Goal: Information Seeking & Learning: Check status

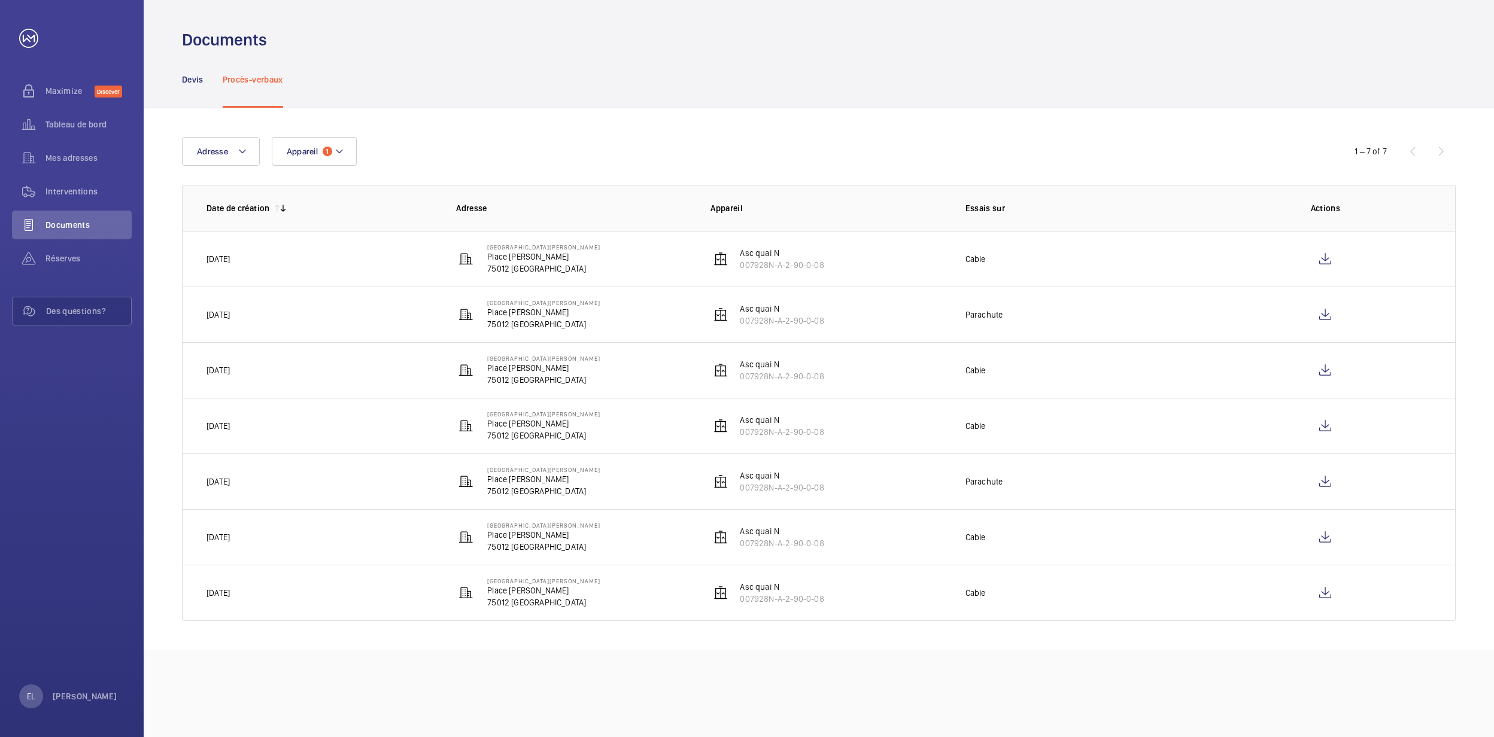
click at [487, 263] on p "75012 [GEOGRAPHIC_DATA]" at bounding box center [543, 269] width 113 height 12
click at [292, 147] on span "Appareil" at bounding box center [302, 152] width 31 height 10
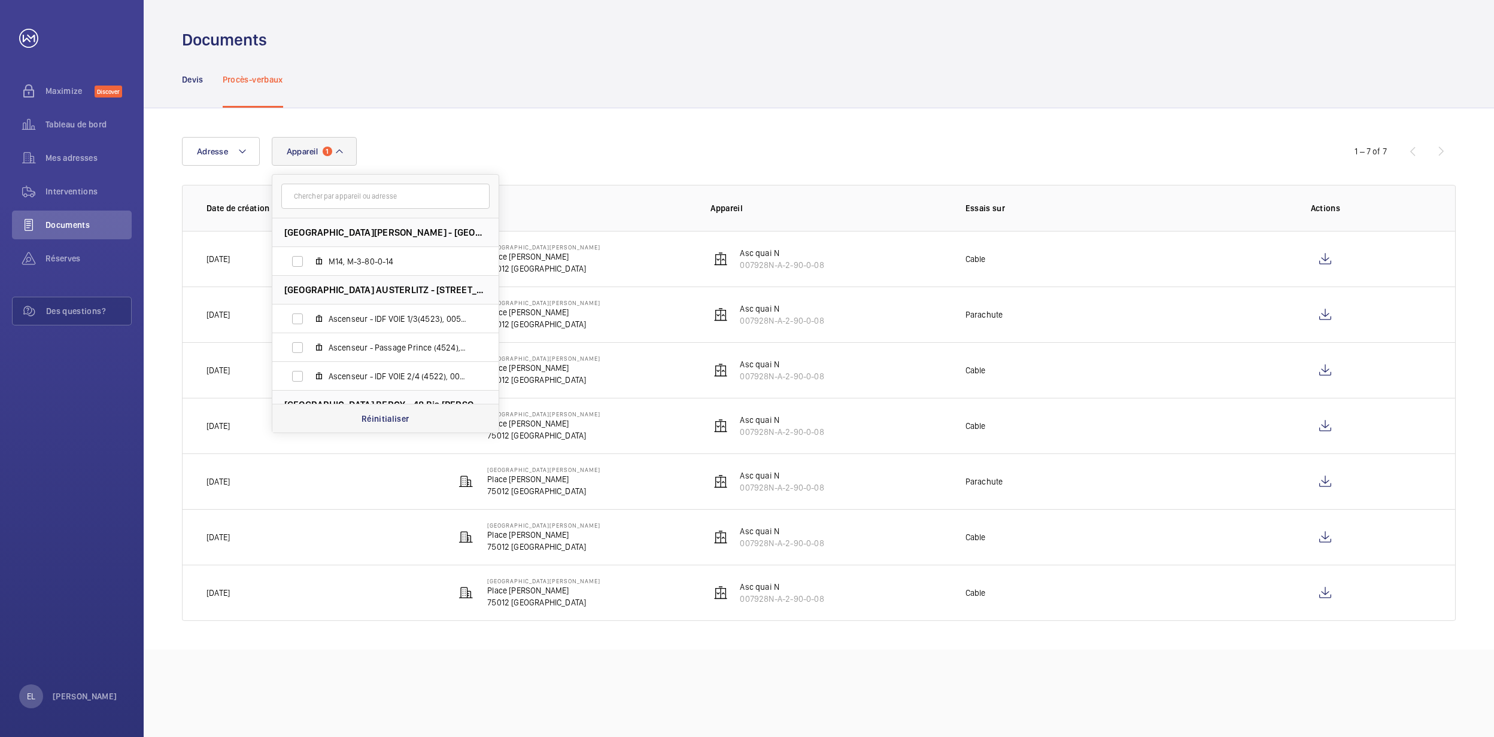
click at [413, 427] on div "Réinitialiser" at bounding box center [385, 418] width 226 height 29
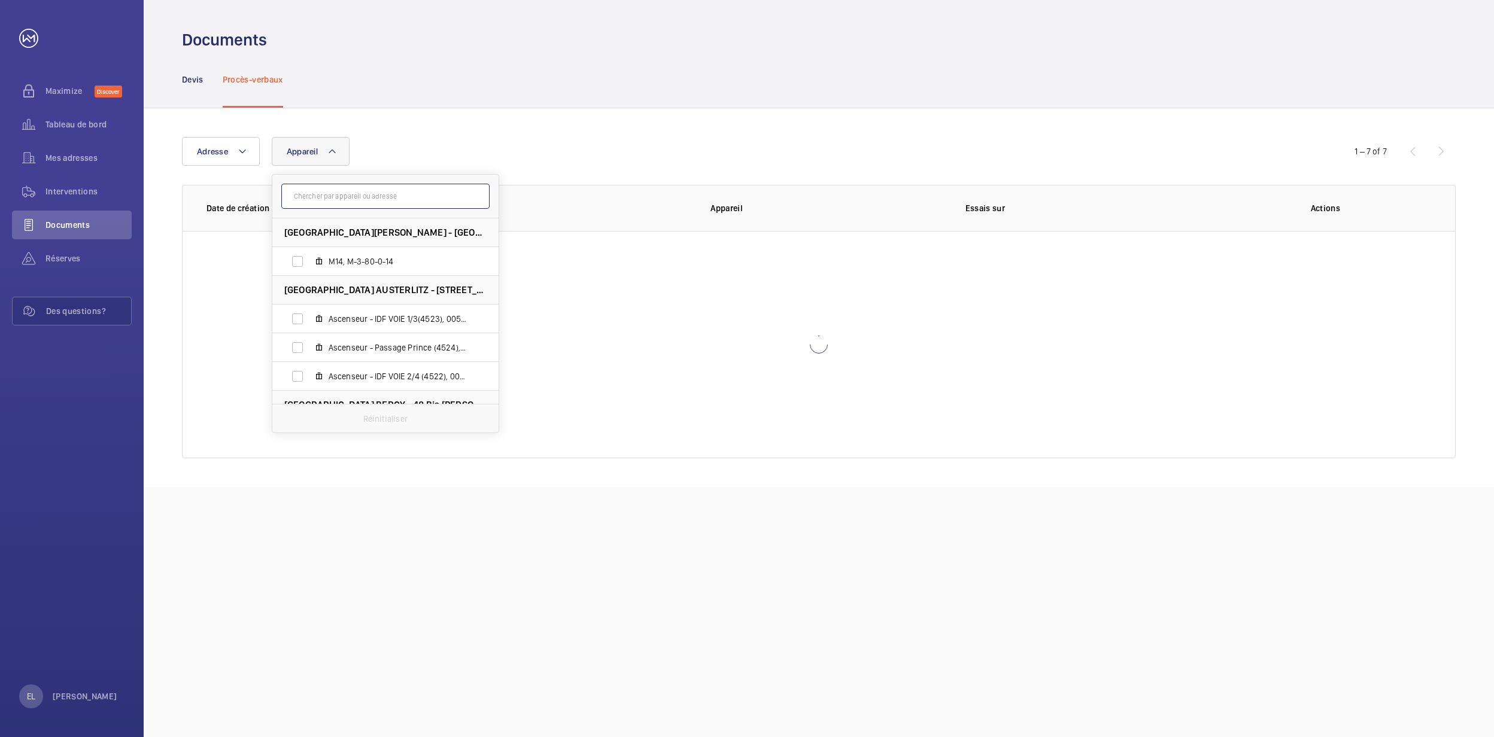
click at [382, 199] on input "text" at bounding box center [385, 196] width 208 height 25
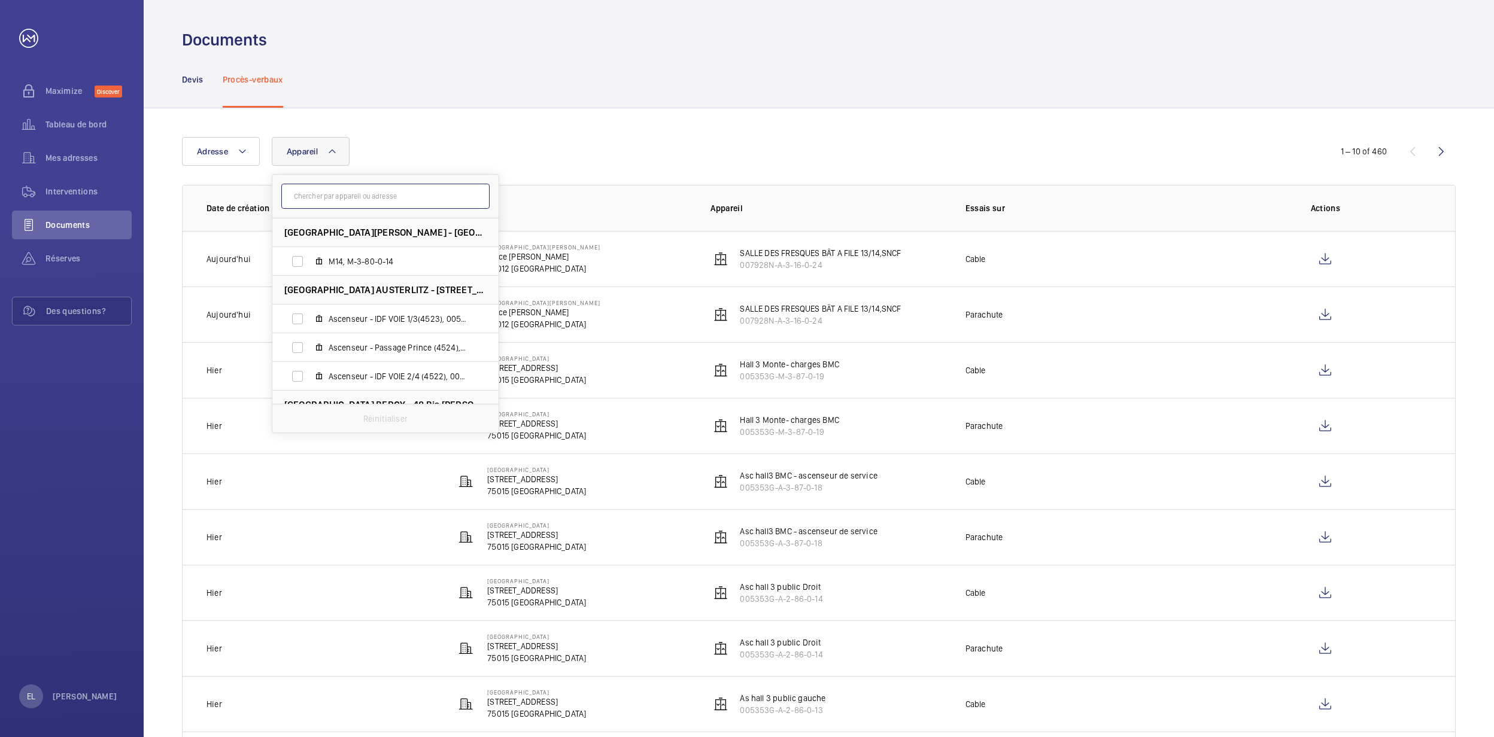
paste input "007928NA213022"
type input "007928NA213022"
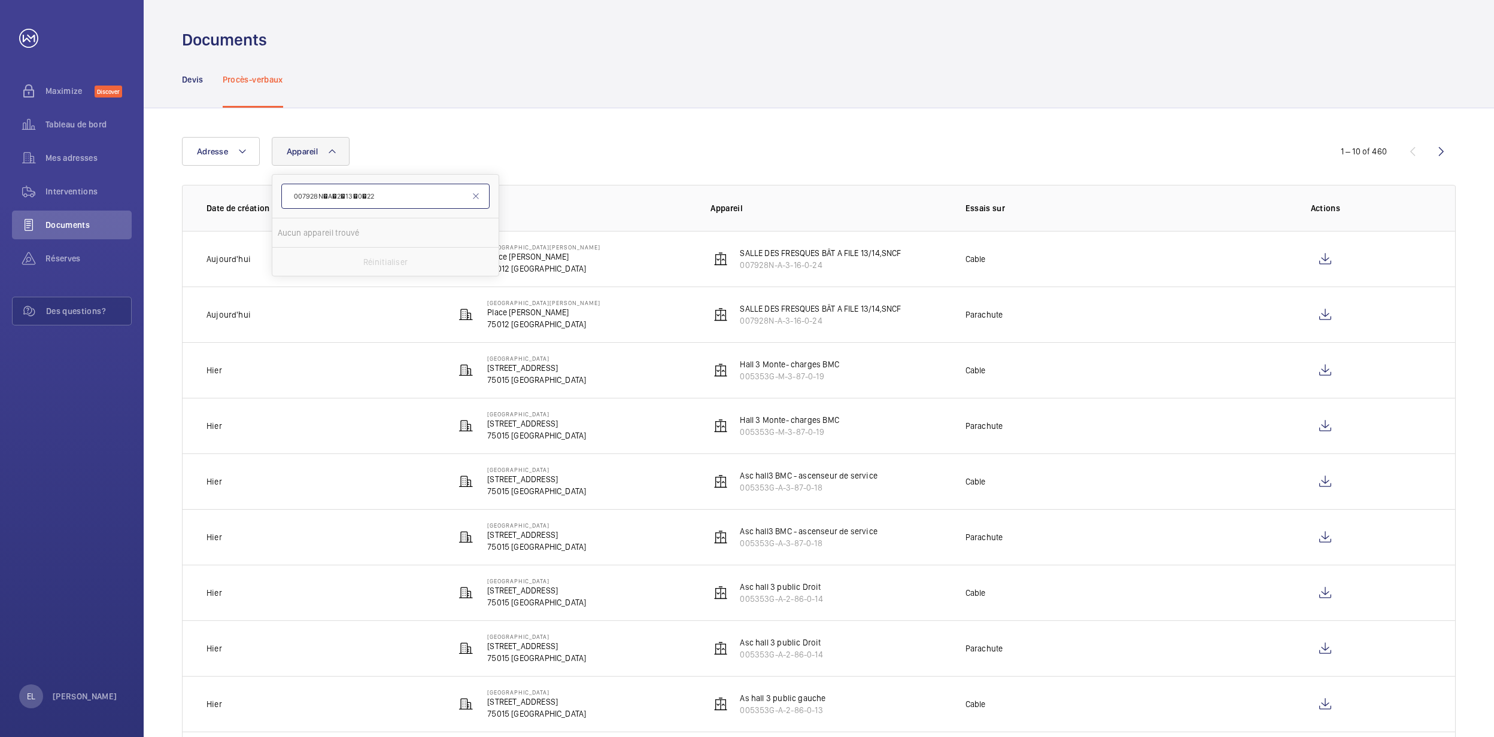
drag, startPoint x: 403, startPoint y: 192, endPoint x: 192, endPoint y: 184, distance: 212.0
click at [192, 184] on wm-front-table "Adresse Appareil 007928NA213022 Aucun appareil trouvé Réinitialiser 1 – 10…" at bounding box center [819, 462] width 1274 height 651
click at [322, 144] on button "Appareil" at bounding box center [311, 151] width 78 height 29
type input "007928N-a-2-13"
click at [421, 261] on span "HALL A (A-22- Ex 11444923 ex Asc Mezza), 007928N-A-2-13 -0-22" at bounding box center [398, 262] width 139 height 12
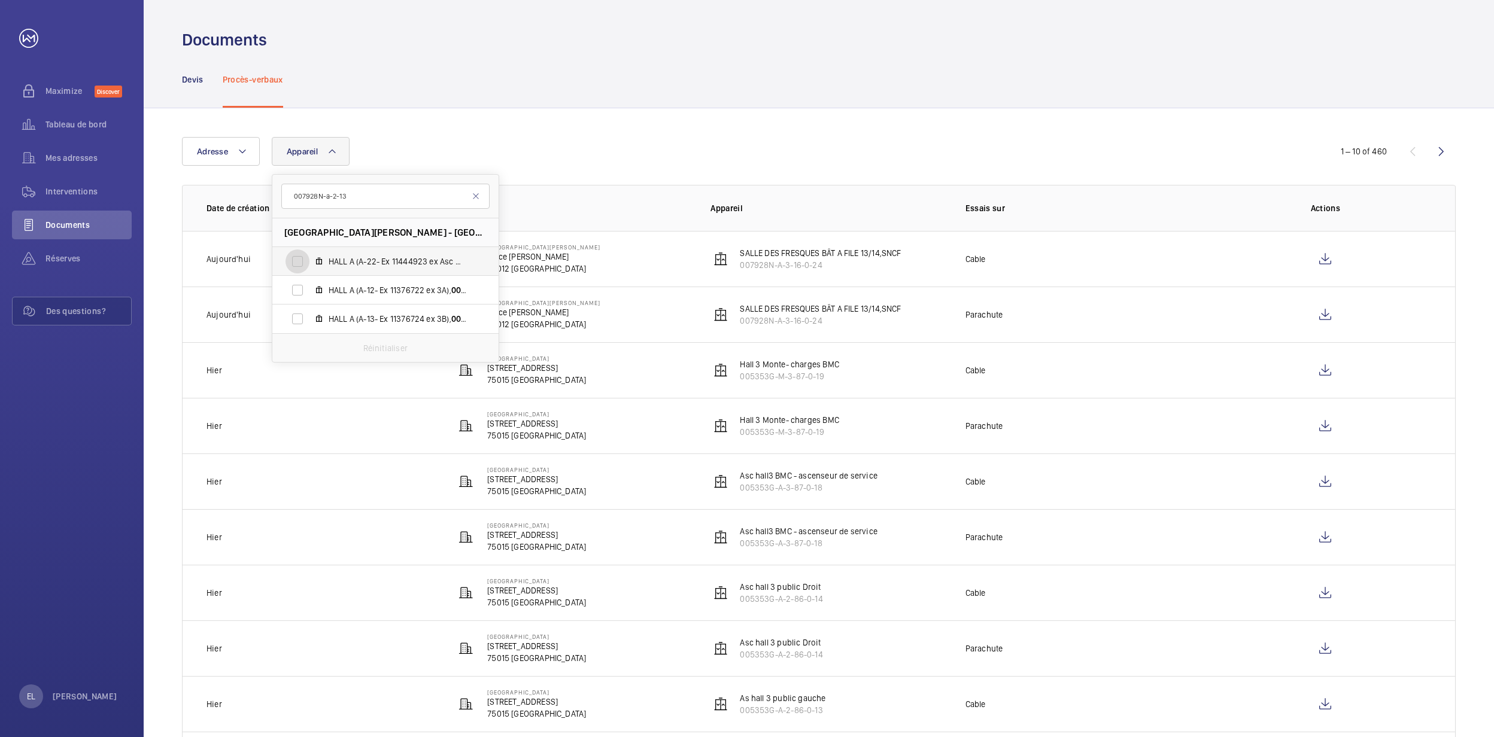
click at [309, 261] on input "HALL A (A-22- Ex 11444923 ex Asc Mezza), 007928N-A-2-13 -0-22" at bounding box center [298, 262] width 24 height 24
checkbox input "true"
click at [1058, 267] on td "Cable" at bounding box center [1073, 259] width 254 height 56
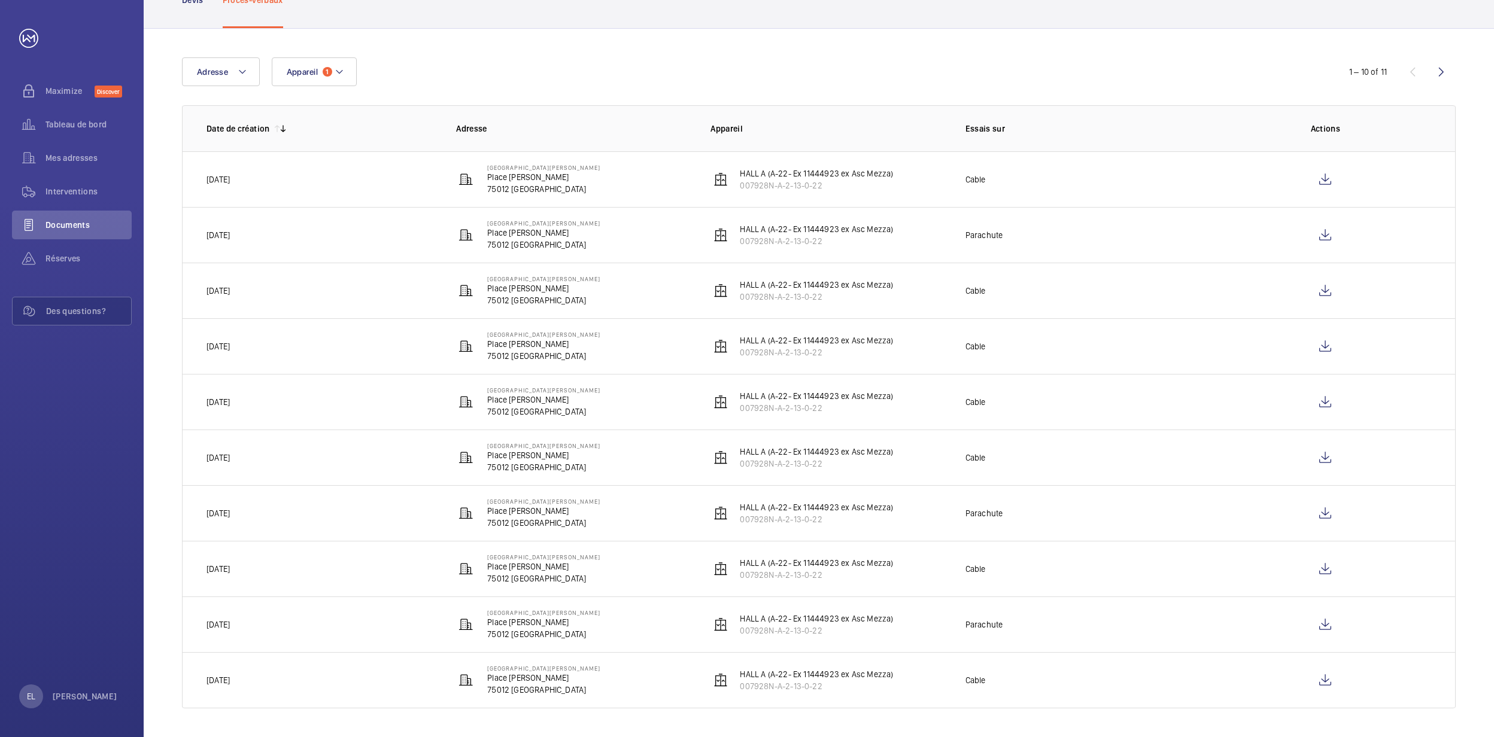
scroll to position [82, 0]
drag, startPoint x: 1040, startPoint y: 518, endPoint x: 599, endPoint y: 521, distance: 441.1
click at [0, 0] on tr "19/12/2023 Paris Gare de Lyon Place Louis Armand 75012 PARIS HALL A (A-22- Ex 1…" at bounding box center [0, 0] width 0 height 0
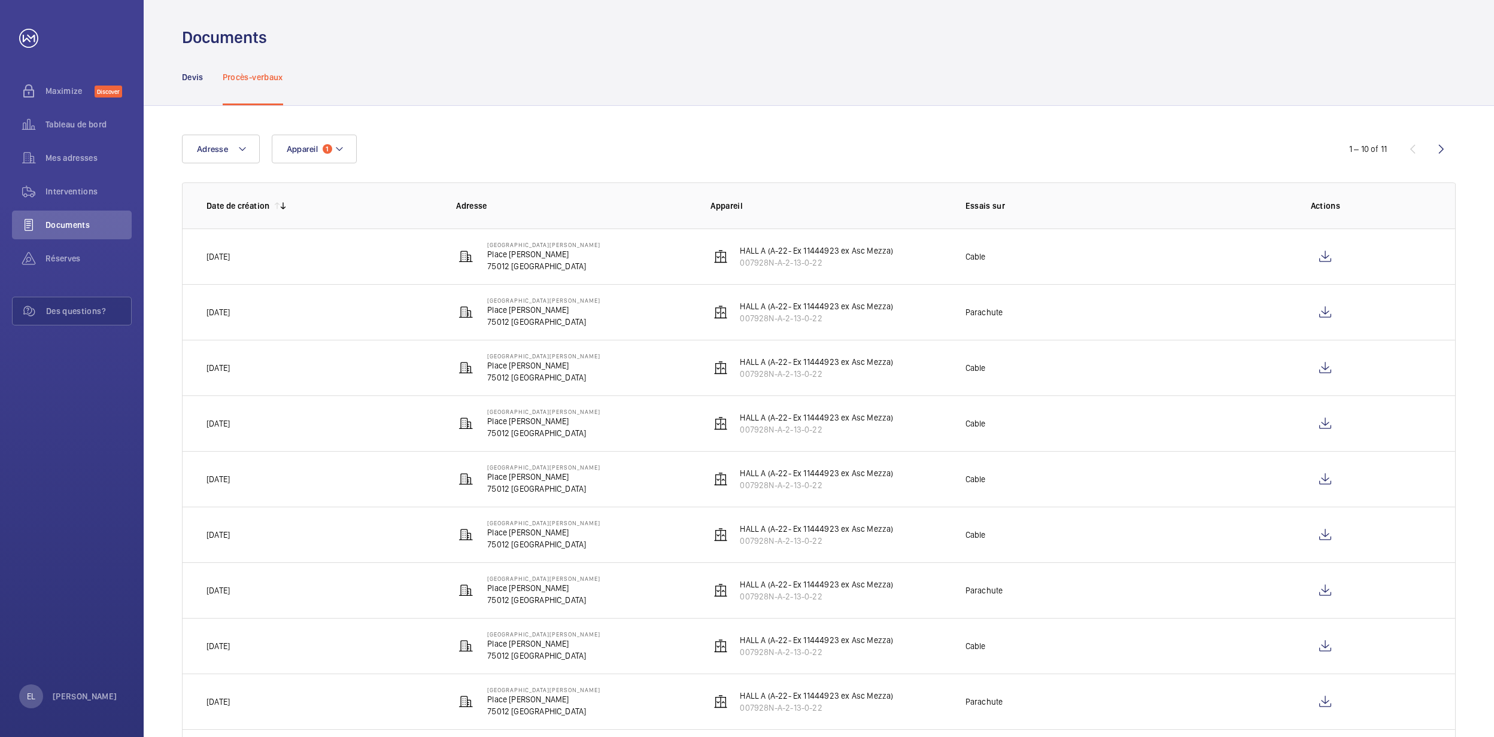
drag, startPoint x: 834, startPoint y: 262, endPoint x: 736, endPoint y: 271, distance: 98.6
click at [736, 271] on td "HALL A (A-22- Ex 11444923 ex Asc Mezza) 007928N-A-2-13-0-22" at bounding box center [818, 257] width 254 height 56
copy p "007928N-A-2-13-0-22"
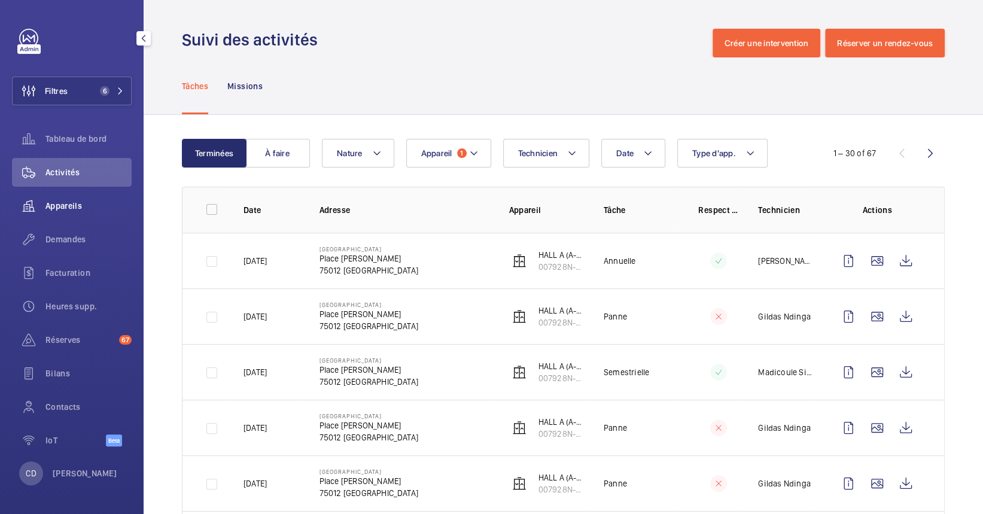
scroll to position [75, 0]
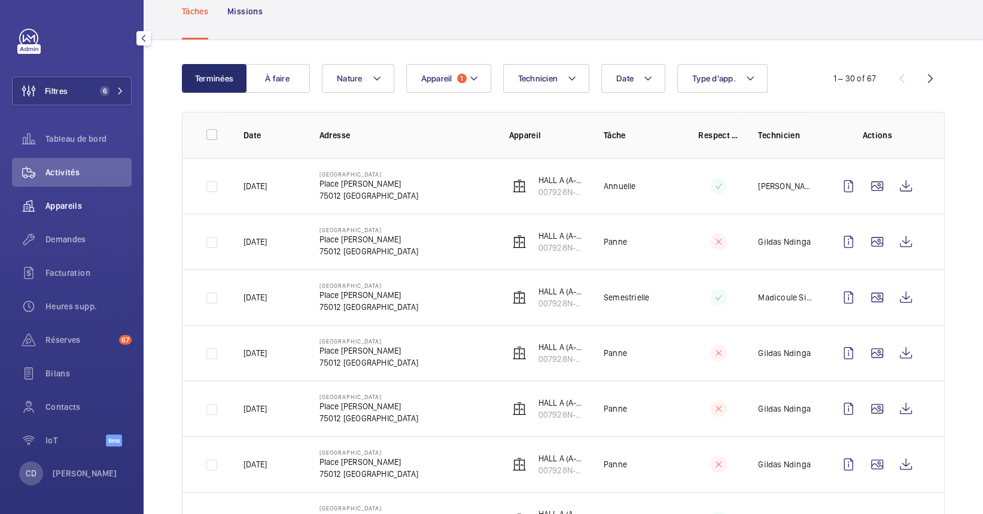
click at [64, 204] on span "Appareils" at bounding box center [88, 206] width 86 height 12
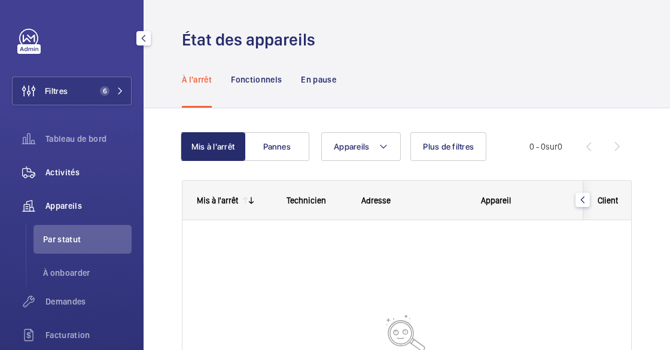
click at [81, 182] on div "Activités" at bounding box center [72, 172] width 120 height 29
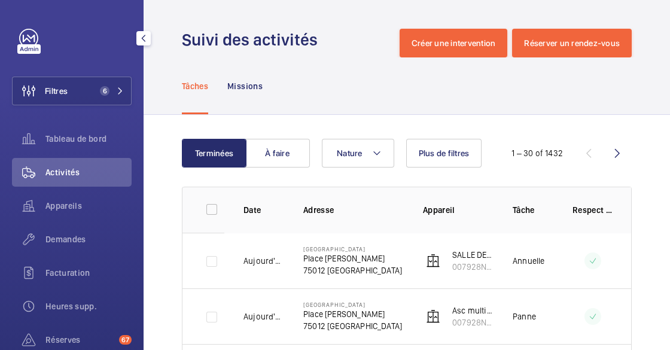
click at [64, 199] on div "Appareils" at bounding box center [72, 206] width 120 height 29
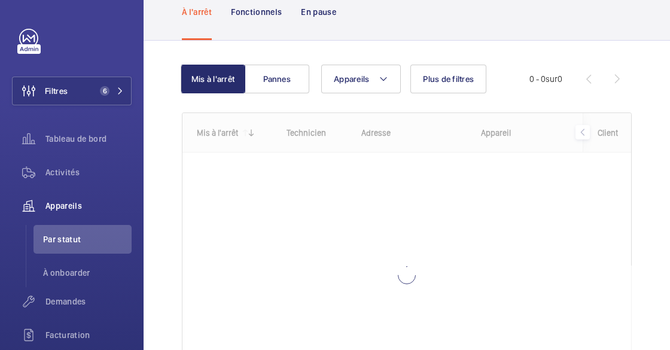
scroll to position [173, 0]
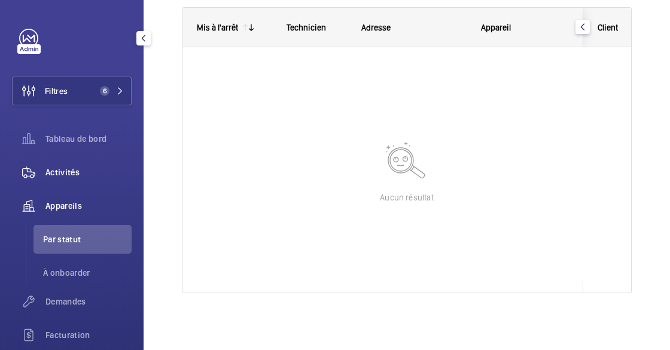
click at [69, 174] on span "Activités" at bounding box center [88, 172] width 86 height 12
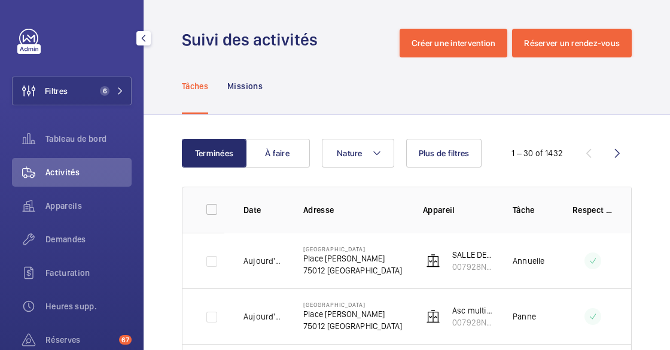
click at [102, 57] on div "Filtres 6 Tableau de bord Activités Appareils Demandes Facturation Heures supp.…" at bounding box center [72, 244] width 120 height 431
click at [112, 106] on div "Filtres 6 Tableau de bord Activités Appareils Demandes Facturation Heures supp.…" at bounding box center [72, 244] width 120 height 431
click at [91, 87] on button "Filtres 6" at bounding box center [72, 91] width 120 height 29
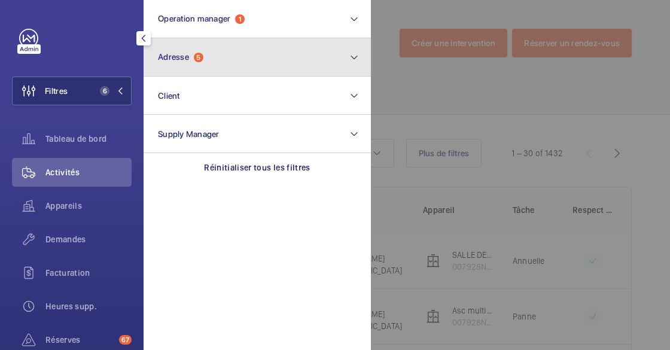
drag, startPoint x: 206, startPoint y: 50, endPoint x: 214, endPoint y: 73, distance: 24.8
click at [206, 50] on button "Adresse 5" at bounding box center [257, 57] width 227 height 38
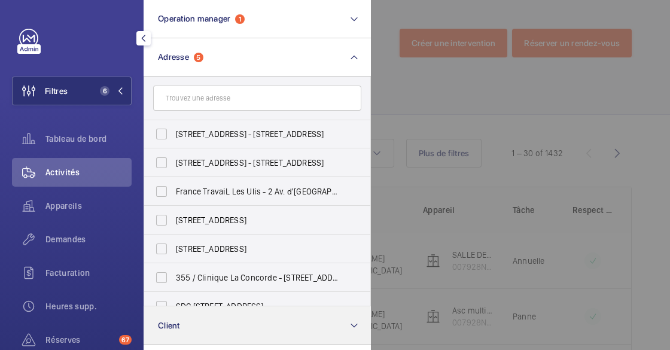
scroll to position [843, 0]
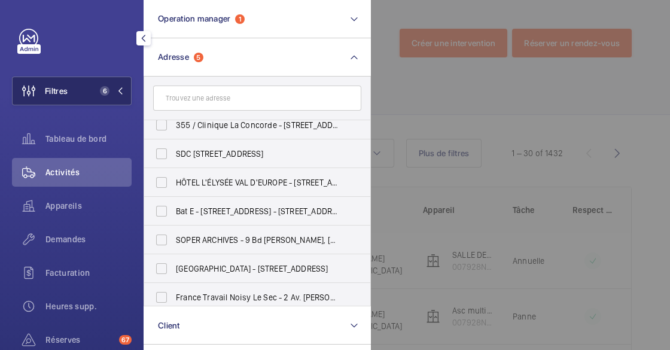
click at [81, 80] on button "Filtres 6" at bounding box center [72, 91] width 120 height 29
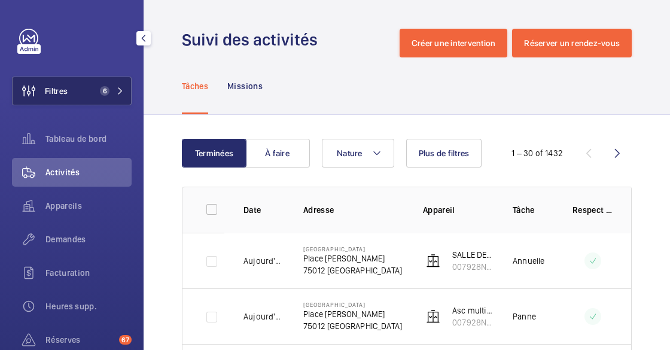
click at [87, 87] on button "Filtres 6" at bounding box center [72, 91] width 120 height 29
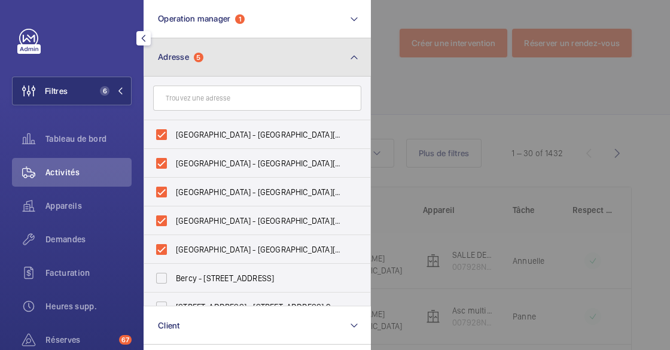
click at [211, 65] on button "Adresse 5" at bounding box center [257, 57] width 227 height 38
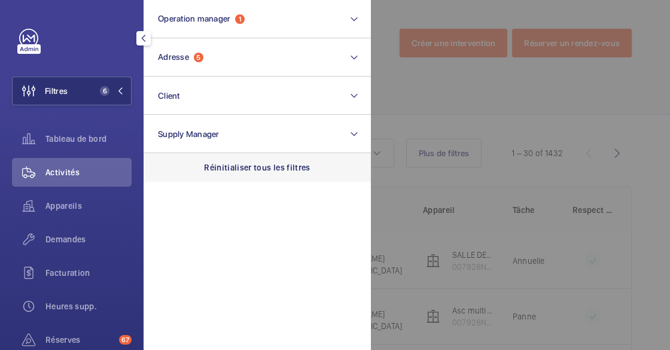
click at [256, 173] on p "Réinitialiser tous les filtres" at bounding box center [257, 168] width 107 height 12
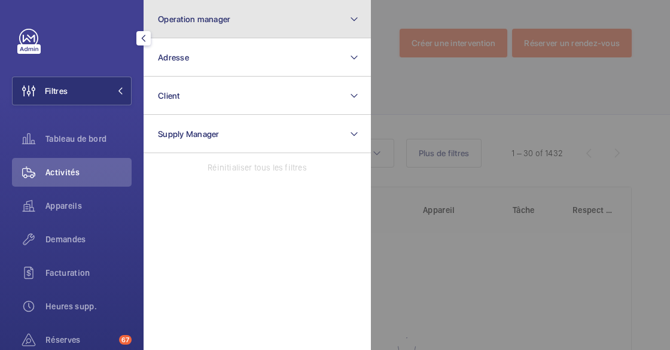
click at [284, 14] on button "Operation manager" at bounding box center [257, 19] width 227 height 38
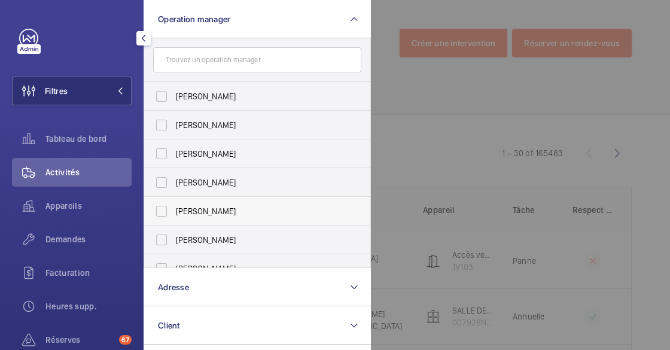
click at [210, 211] on span "Caroline Diallo" at bounding box center [258, 211] width 165 height 12
click at [174, 211] on input "Caroline Diallo" at bounding box center [162, 211] width 24 height 24
checkbox input "true"
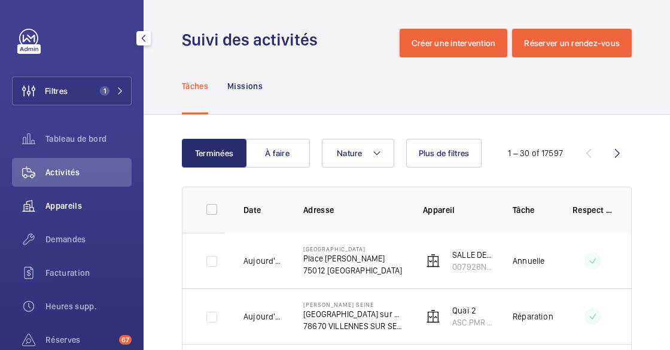
click at [55, 201] on span "Appareils" at bounding box center [88, 206] width 86 height 12
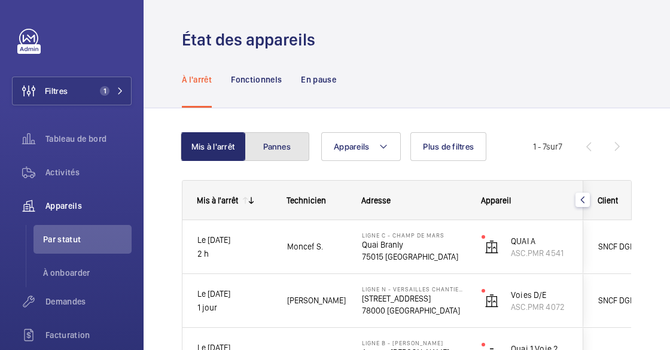
click at [278, 147] on button "Pannes" at bounding box center [277, 146] width 65 height 29
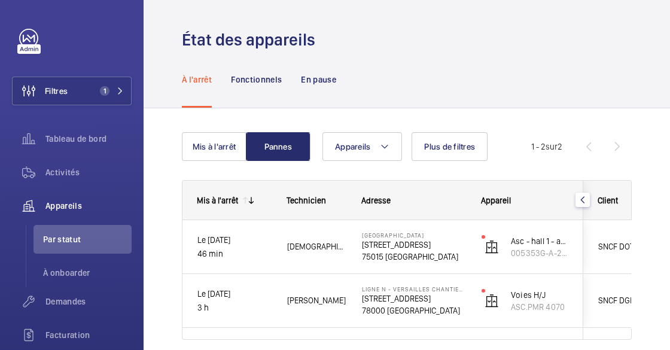
scroll to position [46, 0]
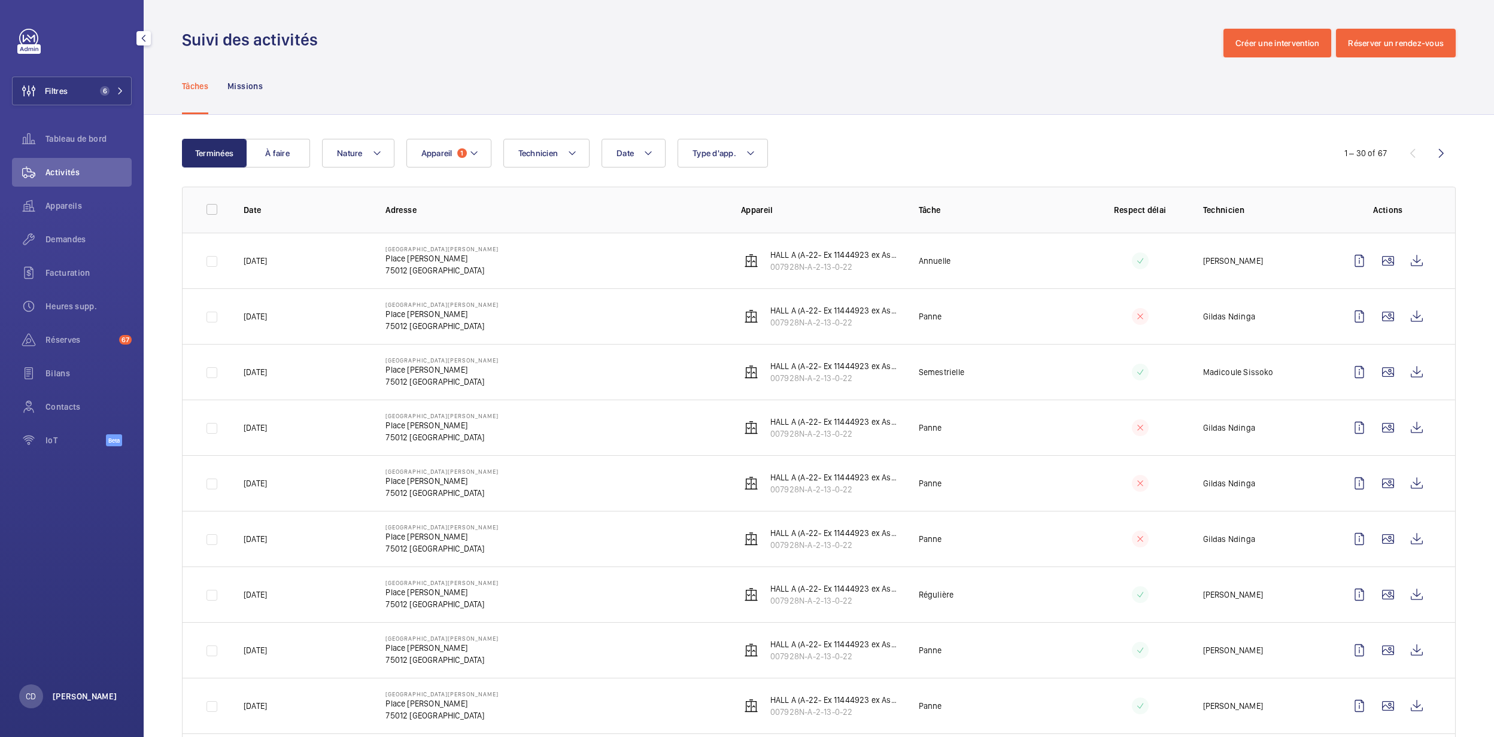
click at [80, 699] on p "[PERSON_NAME]" at bounding box center [85, 697] width 65 height 12
click at [67, 535] on div at bounding box center [747, 368] width 1494 height 737
click at [96, 89] on span "6" at bounding box center [102, 91] width 14 height 10
click at [69, 415] on div "Contacts" at bounding box center [72, 407] width 120 height 29
click at [72, 393] on div "Contacts" at bounding box center [72, 407] width 120 height 29
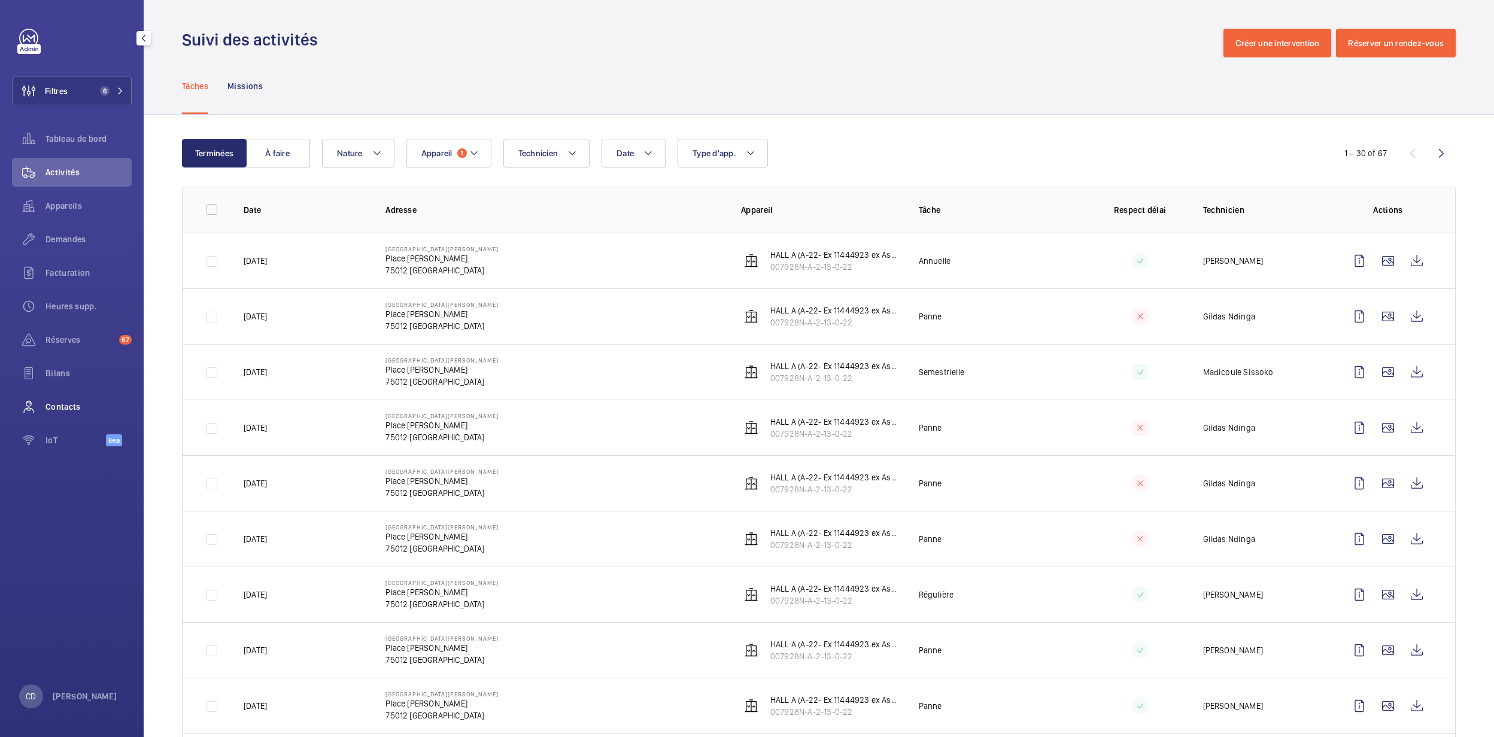
click at [104, 401] on span "Contacts" at bounding box center [88, 407] width 86 height 12
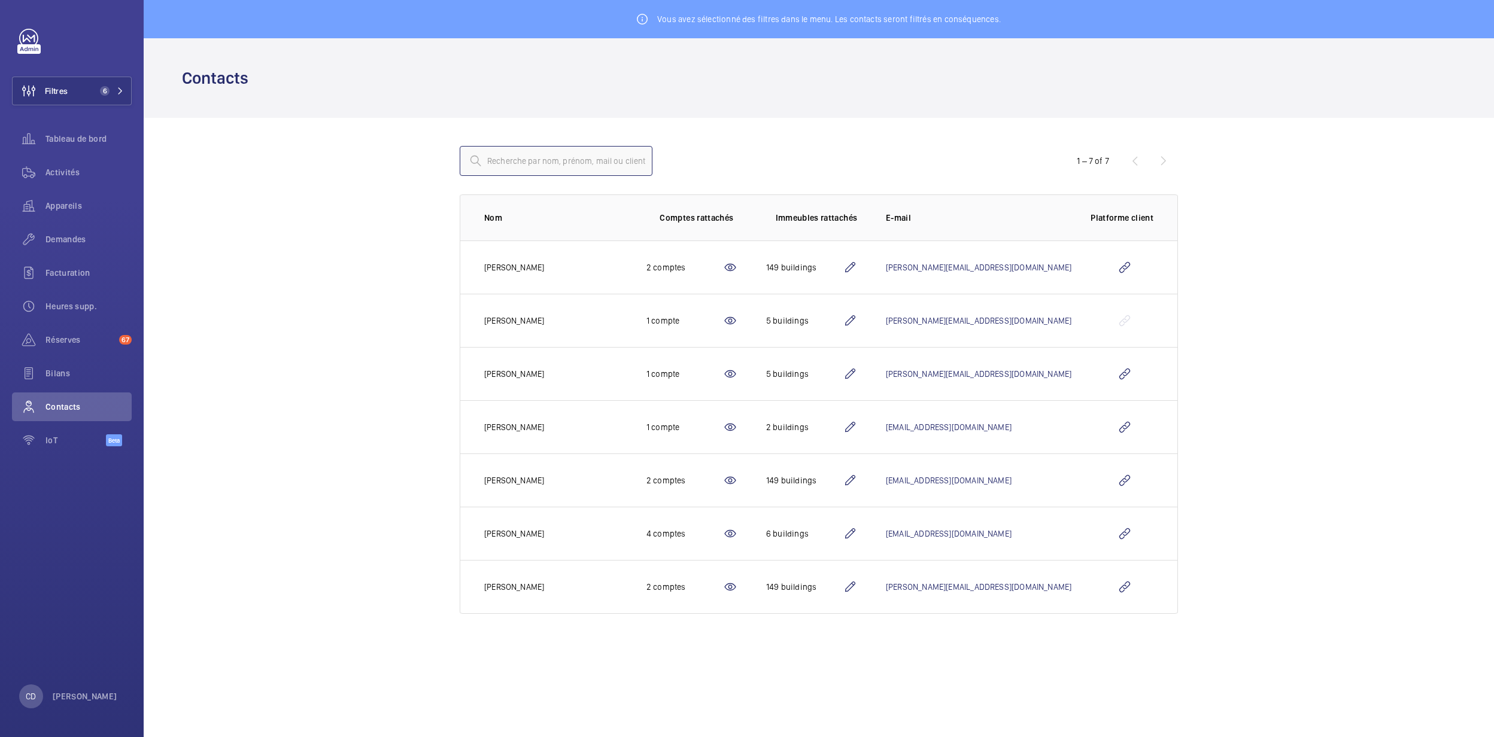
click at [559, 154] on input "text" at bounding box center [556, 161] width 193 height 30
paste input "3051"
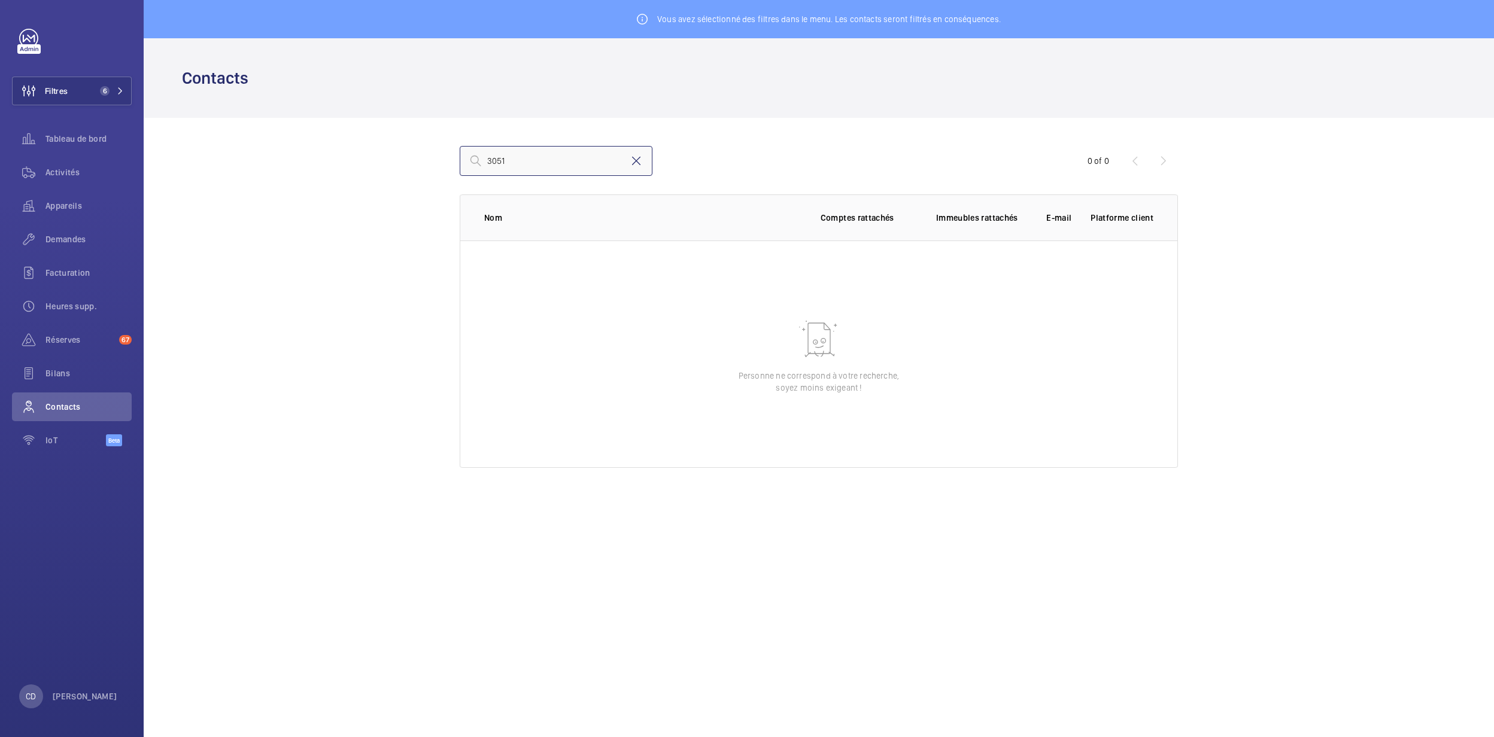
type input "3051"
click at [634, 156] on mat-icon at bounding box center [636, 161] width 14 height 14
click at [561, 169] on input "text" at bounding box center [556, 161] width 193 height 30
type input "guyader"
click at [637, 162] on mat-icon at bounding box center [636, 161] width 14 height 14
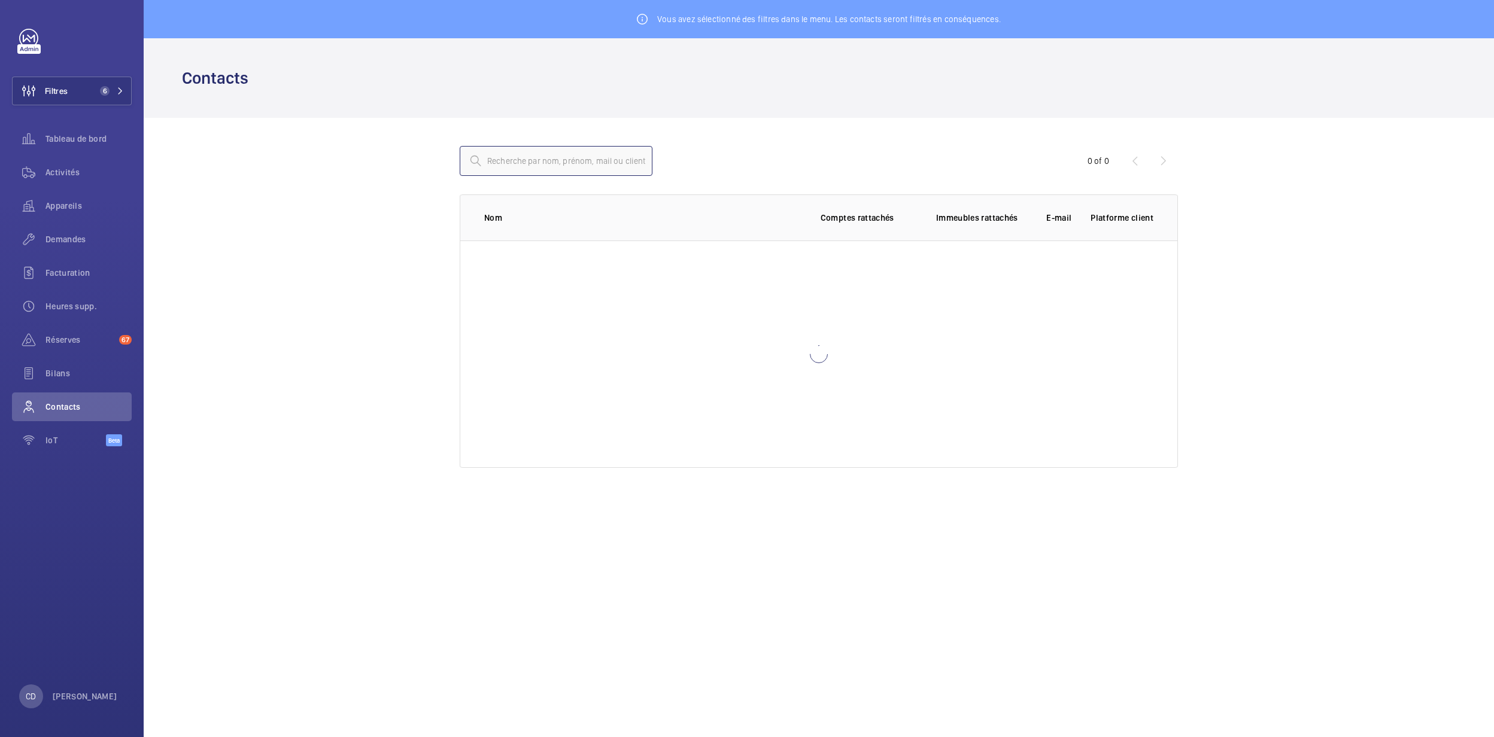
click at [525, 150] on input "text" at bounding box center [556, 161] width 193 height 30
type input "guyader"
click at [101, 99] on button "Filtres 6" at bounding box center [72, 91] width 120 height 29
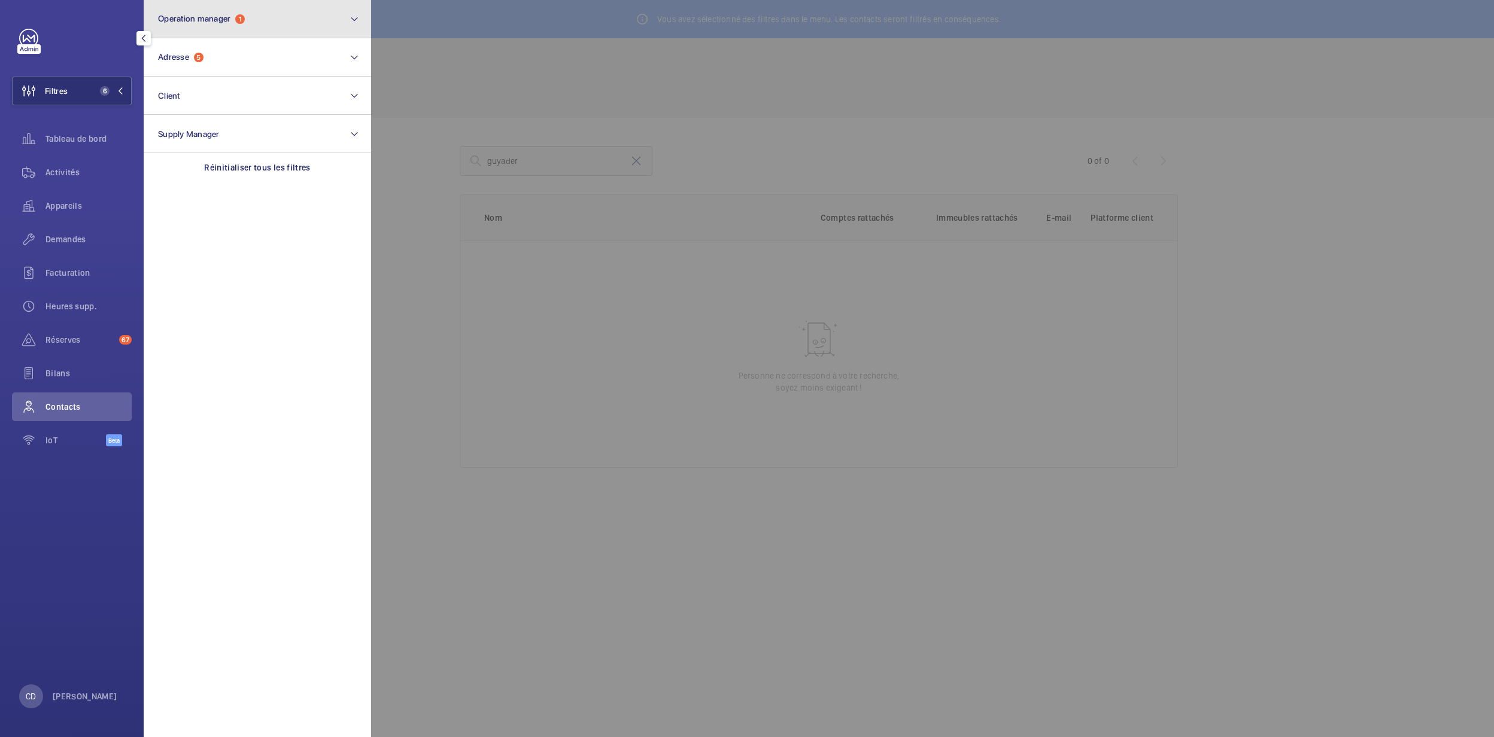
click at [200, 28] on button "Operation manager 1" at bounding box center [257, 19] width 227 height 38
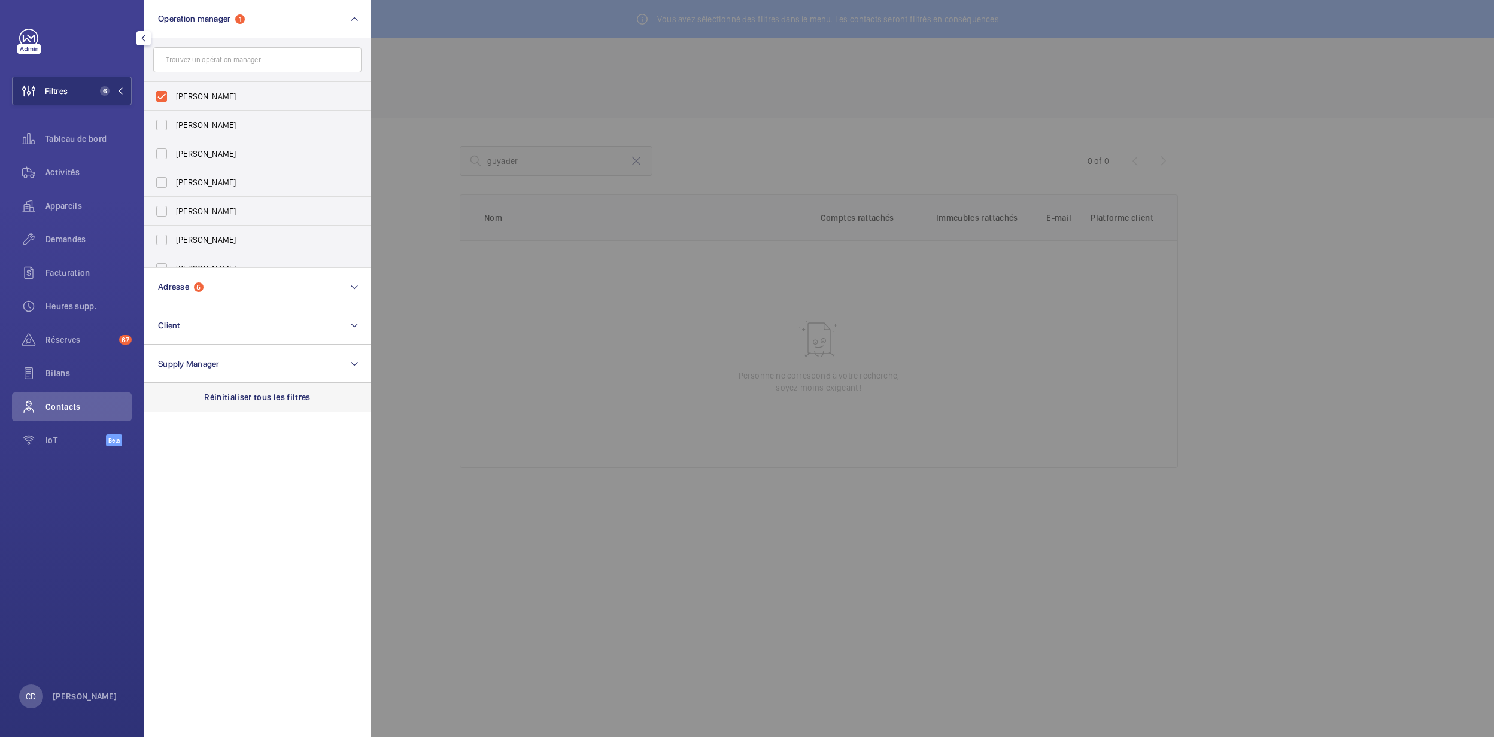
click at [267, 397] on p "Réinitialiser tous les filtres" at bounding box center [257, 397] width 107 height 12
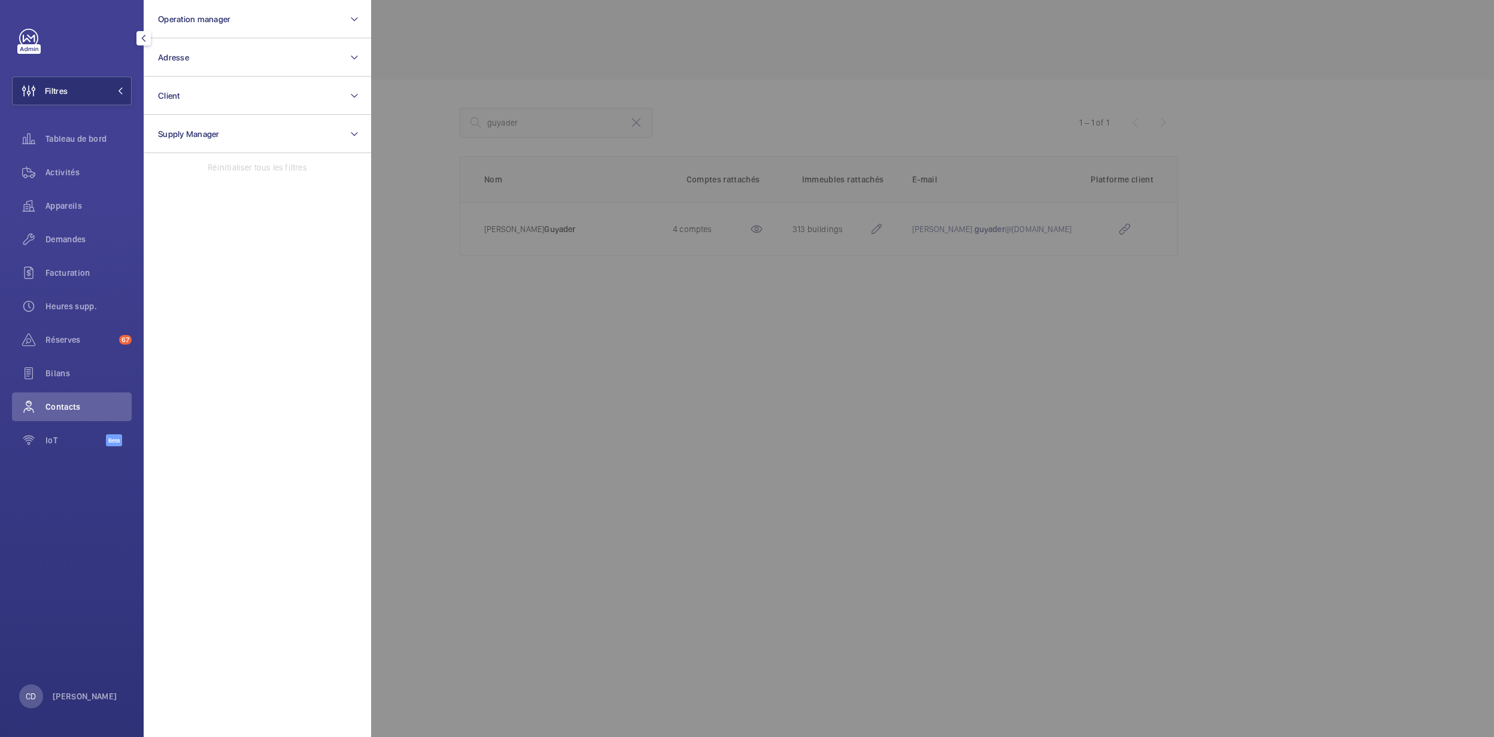
click at [580, 494] on div at bounding box center [1118, 368] width 1494 height 737
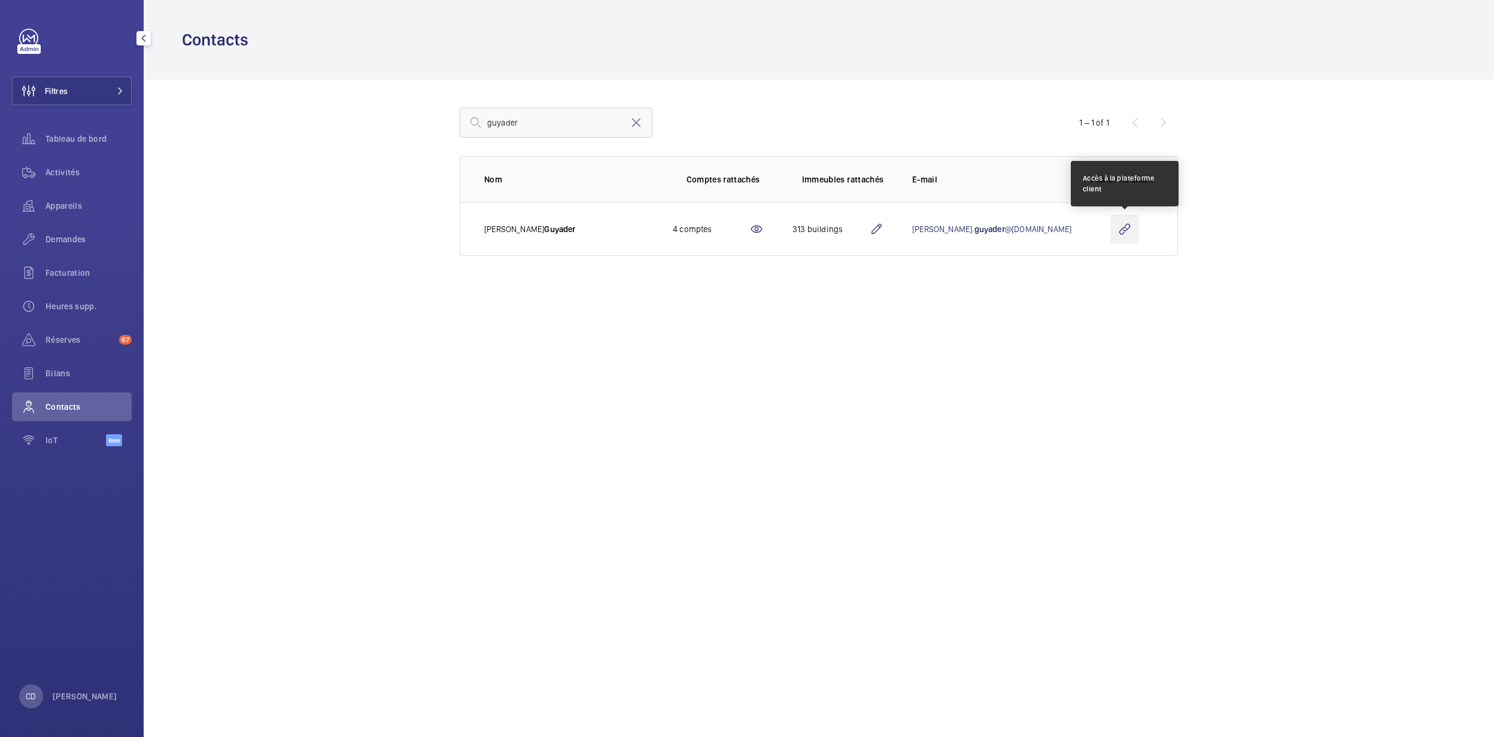
click at [1132, 226] on wm-front-icon-button at bounding box center [1124, 229] width 29 height 29
click at [80, 342] on span "Réserves" at bounding box center [79, 340] width 69 height 12
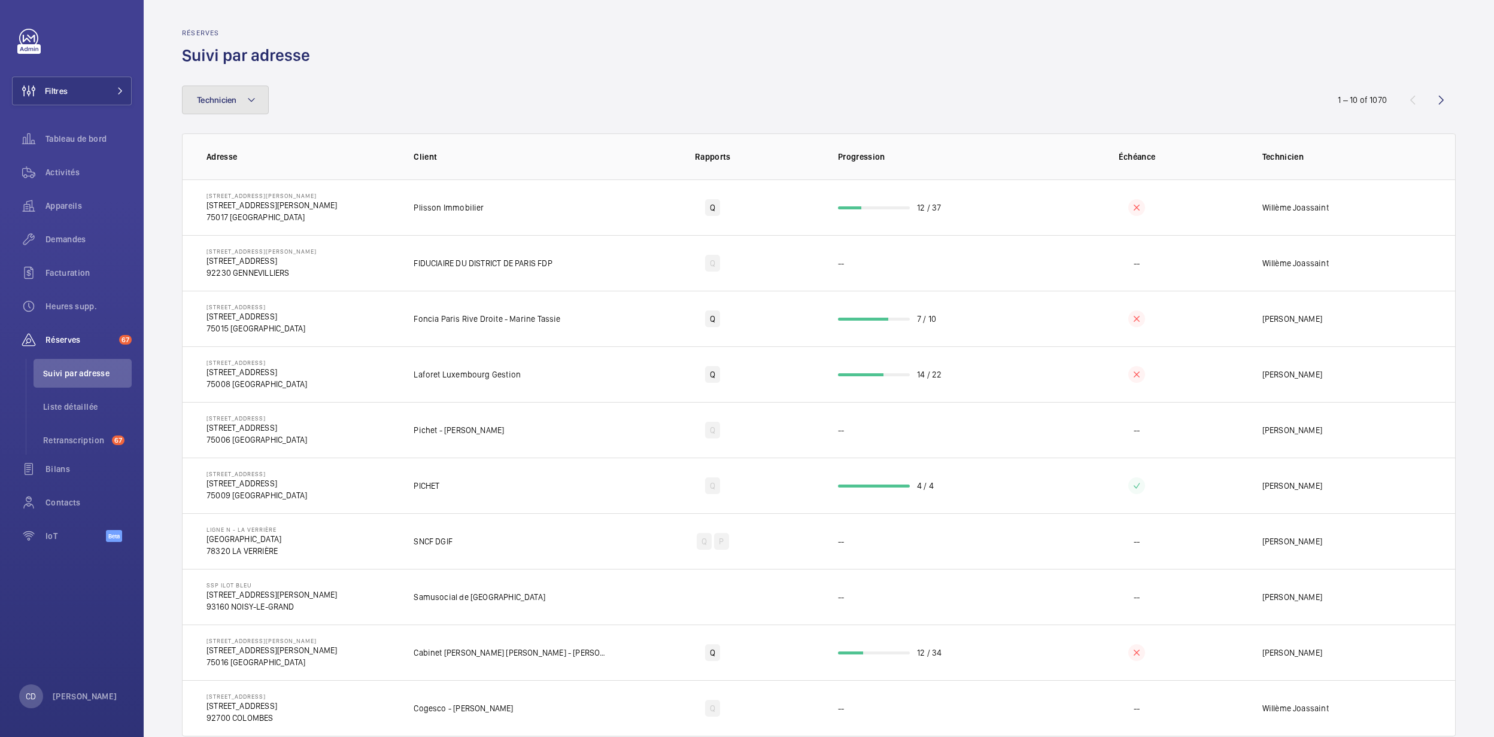
click at [236, 113] on button "Technicien" at bounding box center [225, 100] width 87 height 29
click at [236, 109] on button "Technicien" at bounding box center [225, 100] width 87 height 29
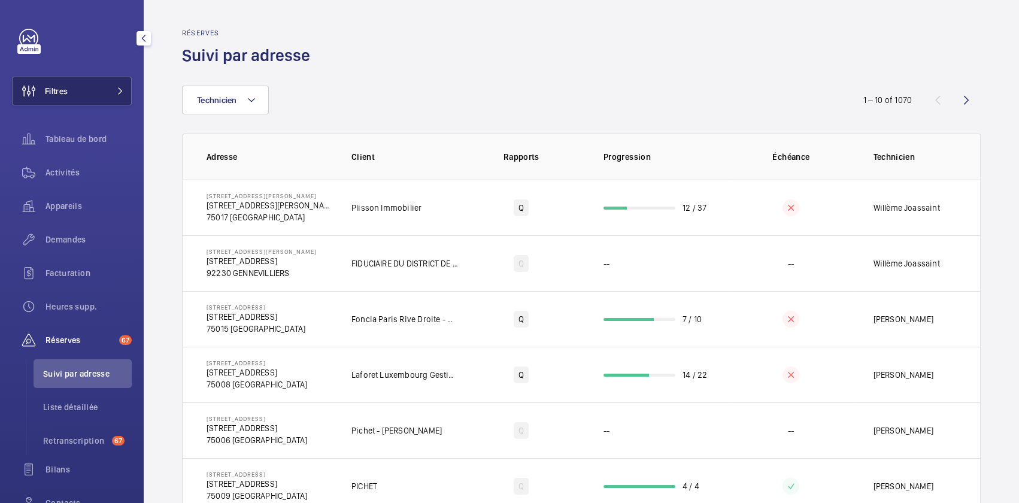
click at [113, 96] on button "Filtres" at bounding box center [72, 91] width 120 height 29
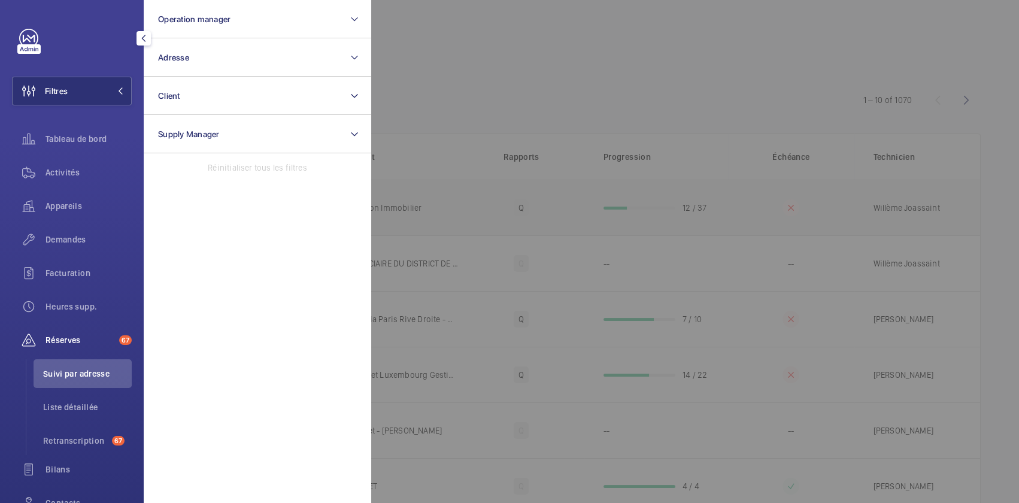
click at [427, 186] on div at bounding box center [880, 251] width 1019 height 503
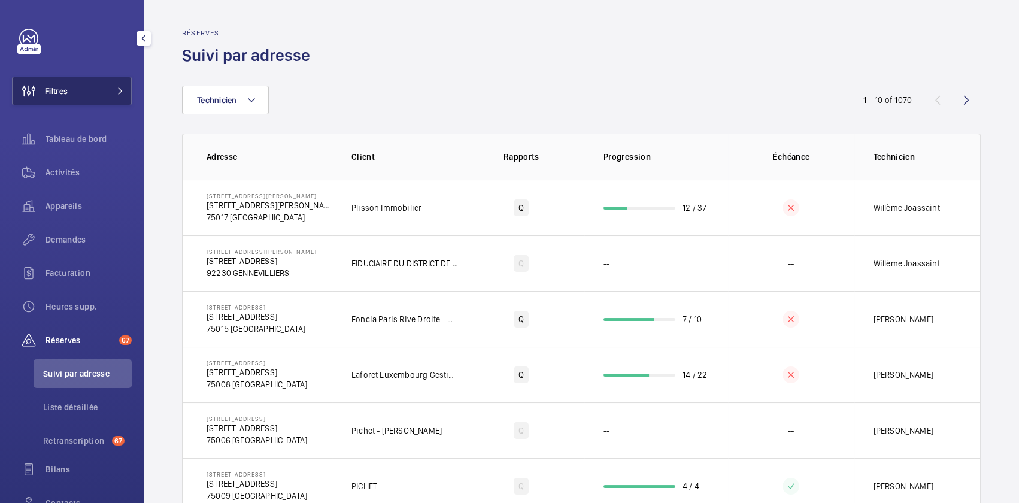
click at [78, 96] on button "Filtres" at bounding box center [72, 91] width 120 height 29
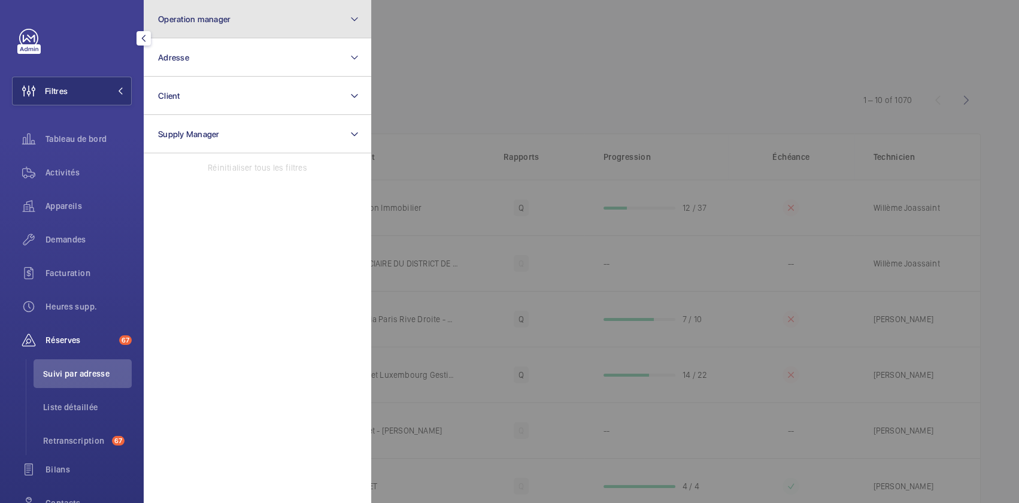
click at [218, 26] on button "Operation manager" at bounding box center [257, 19] width 227 height 38
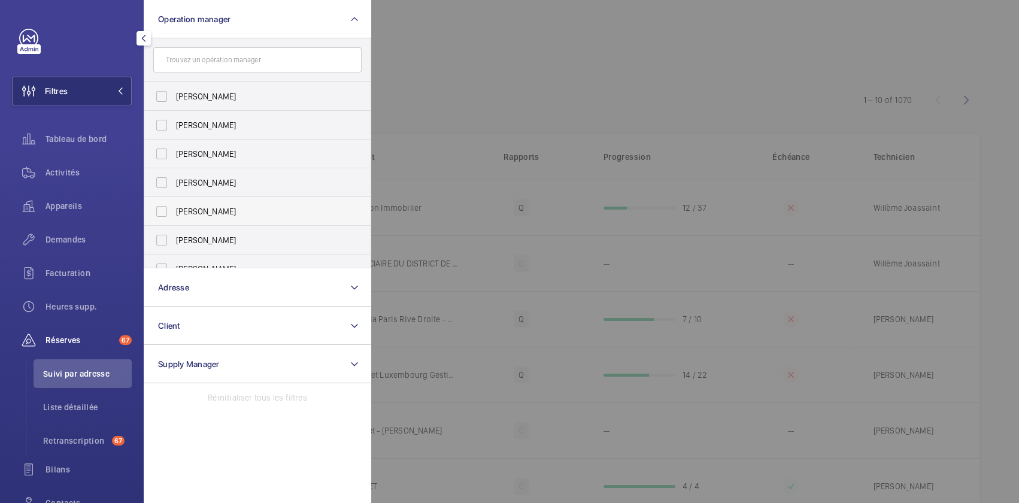
click at [217, 212] on span "Caroline Diallo" at bounding box center [258, 211] width 165 height 12
click at [174, 212] on input "Caroline Diallo" at bounding box center [162, 211] width 24 height 24
checkbox input "true"
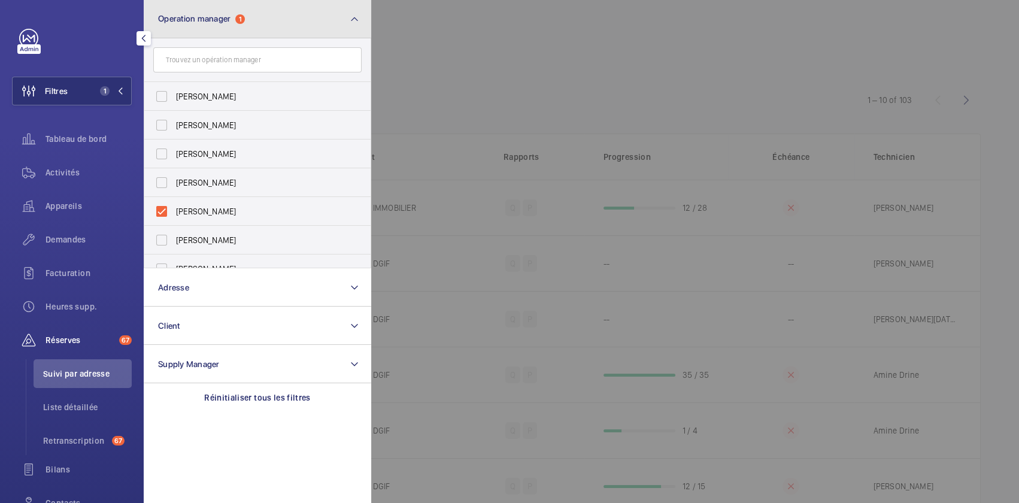
click at [268, 32] on button "Operation manager 1" at bounding box center [257, 19] width 227 height 38
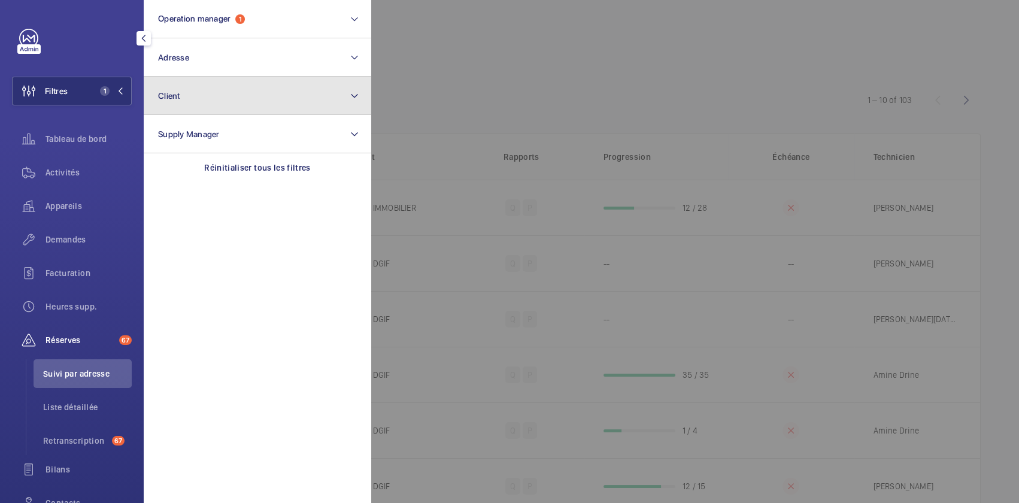
click at [213, 89] on button "Client" at bounding box center [257, 96] width 227 height 38
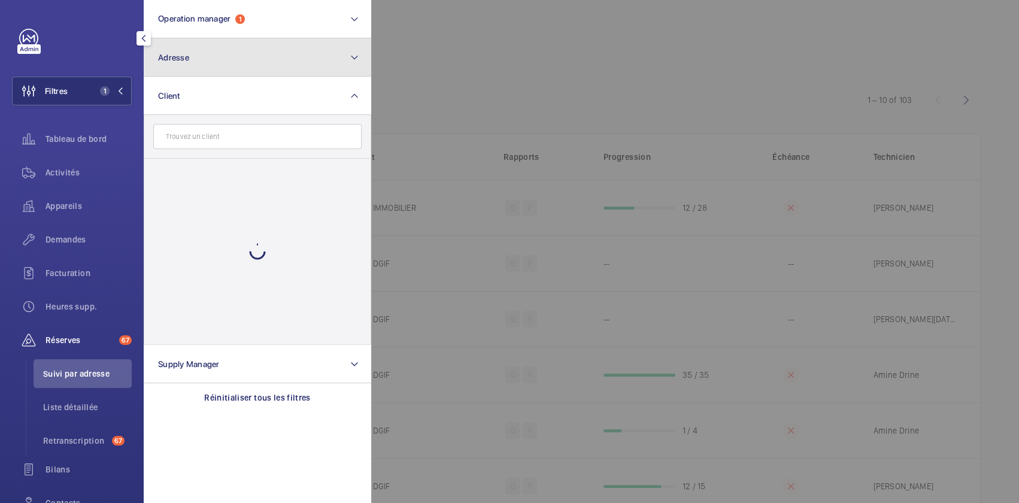
click at [221, 71] on button "Adresse" at bounding box center [257, 57] width 227 height 38
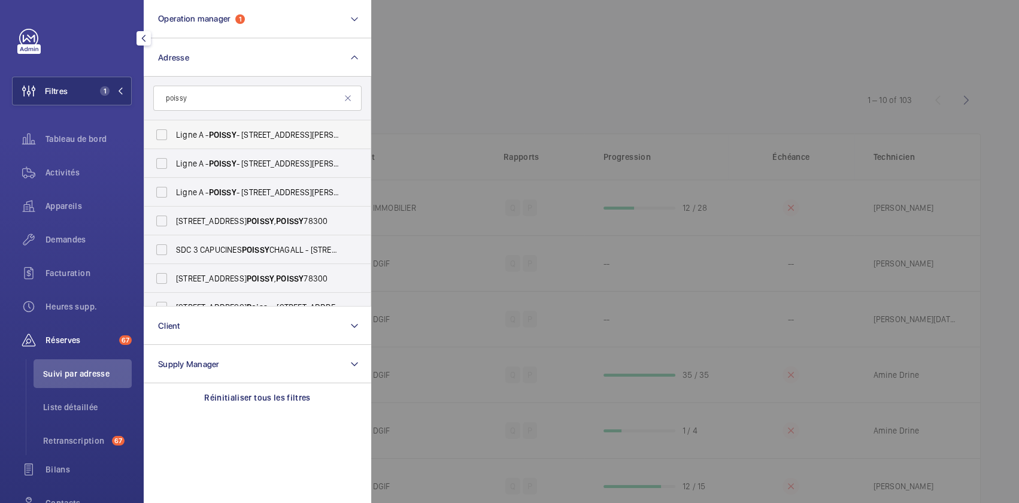
type input "poissy"
click at [252, 130] on span "Ligne A - POISSY - 14 Place Georges Pompidou, POISSY 78300" at bounding box center [258, 135] width 165 height 12
click at [174, 130] on input "Ligne A - POISSY - 14 Place Georges Pompidou, POISSY 78300" at bounding box center [162, 135] width 24 height 24
click at [250, 143] on label "Ligne A - POISSY - 14 Place Georges Pompidou, POISSY 78300" at bounding box center [248, 134] width 208 height 29
click at [174, 143] on input "Ligne A - POISSY - 14 Place Georges Pompidou, POISSY 78300" at bounding box center [162, 135] width 24 height 24
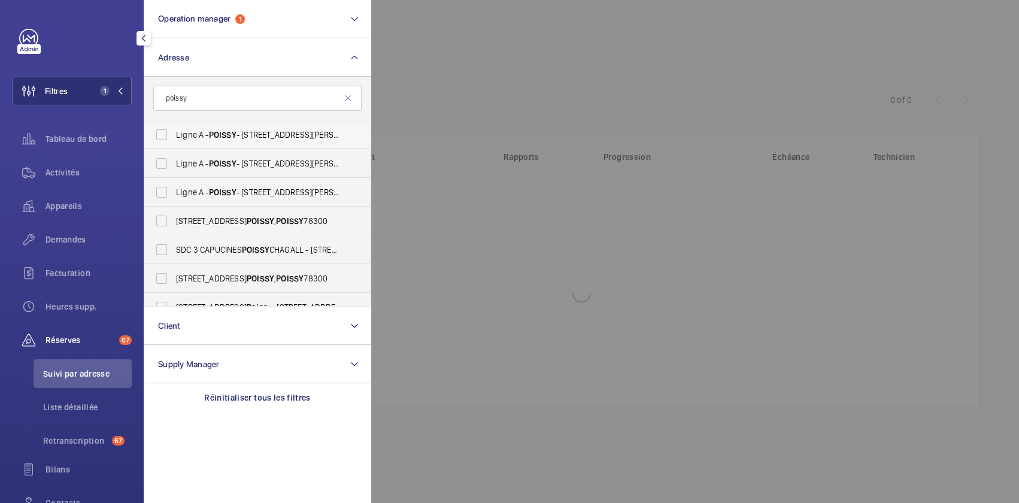
click at [248, 142] on label "Ligne A - POISSY - 14 Place Georges Pompidou, POISSY 78300" at bounding box center [248, 134] width 208 height 29
click at [174, 142] on input "Ligne A - POISSY - 14 Place Georges Pompidou, POISSY 78300" at bounding box center [162, 135] width 24 height 24
checkbox input "true"
click at [239, 166] on span "Ligne A - POISSY - 14 Place Georges Pompidou, POISSY 78300" at bounding box center [258, 163] width 165 height 12
click at [174, 166] on input "Ligne A - POISSY - 14 Place Georges Pompidou, POISSY 78300" at bounding box center [162, 163] width 24 height 24
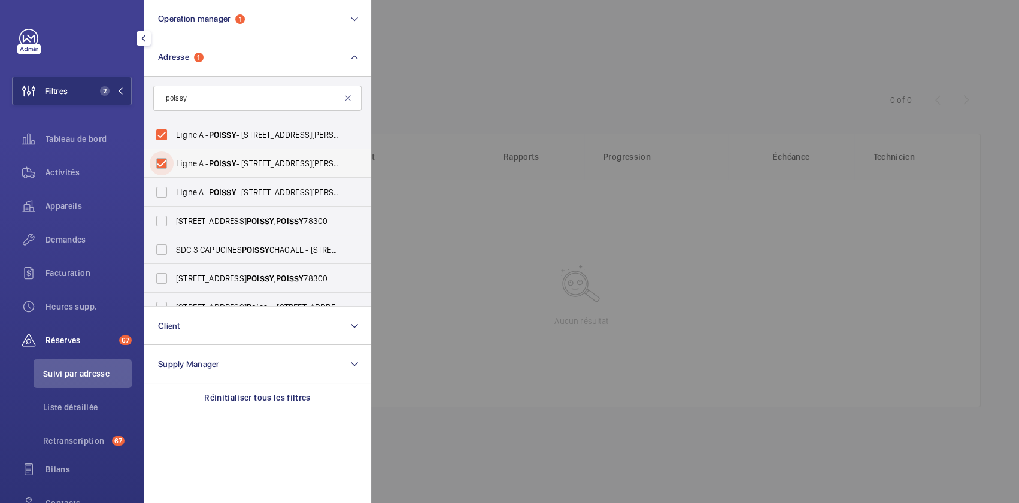
checkbox input "true"
click at [236, 185] on label "Ligne A - POISSY - 14 Place Georges Pompidou, POISSY 78300" at bounding box center [248, 192] width 208 height 29
click at [174, 185] on input "Ligne A - POISSY - 14 Place Georges Pompidou, POISSY 78300" at bounding box center [162, 192] width 24 height 24
checkbox input "true"
click at [570, 278] on div at bounding box center [880, 251] width 1019 height 503
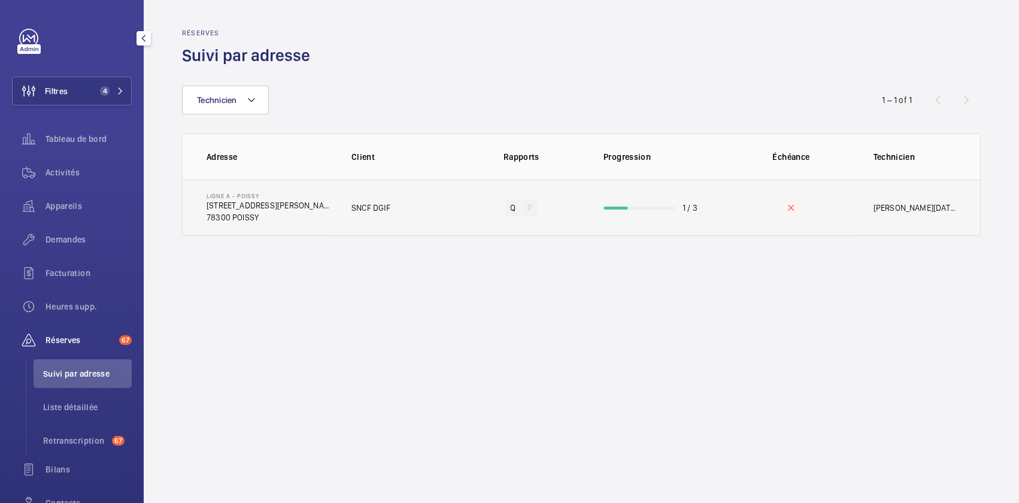
click at [458, 208] on td "Q P" at bounding box center [521, 208] width 126 height 56
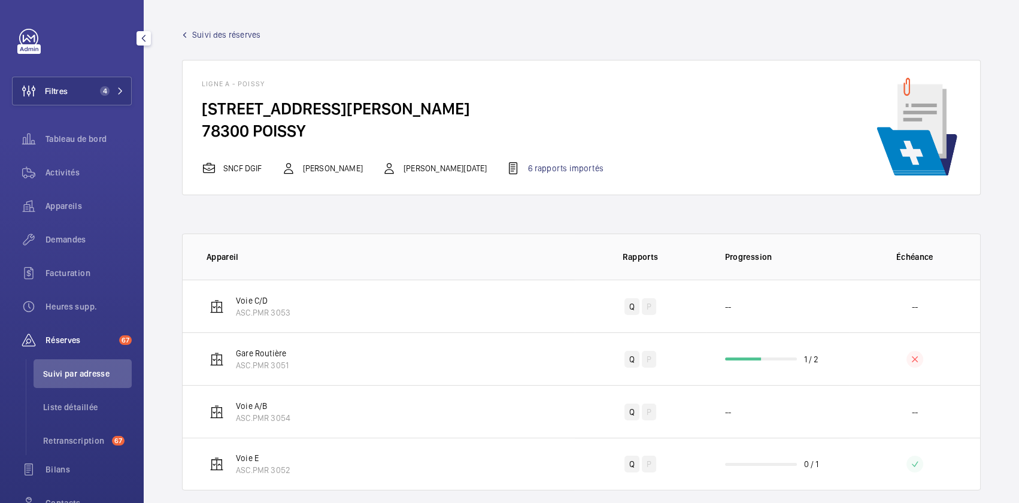
scroll to position [16, 0]
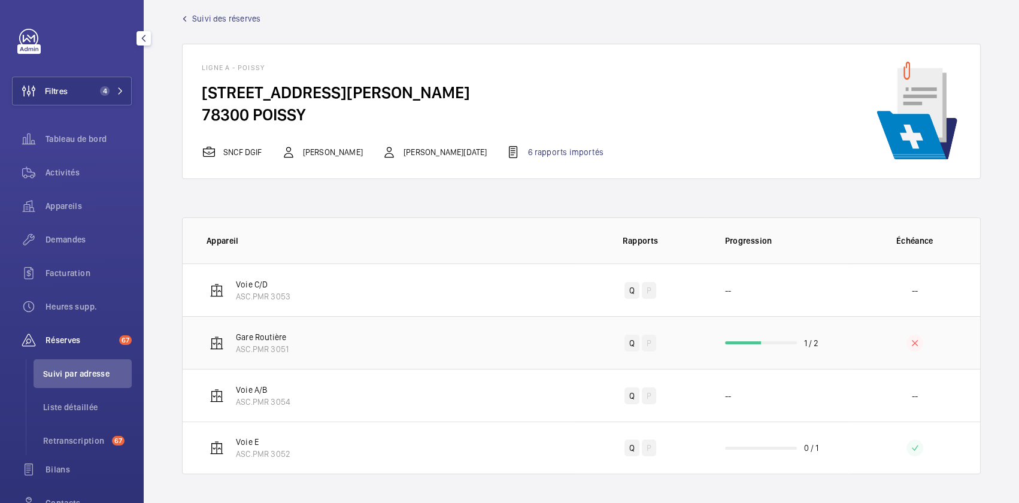
click at [491, 343] on td "Gare Routière ASC.PMR 3051" at bounding box center [379, 342] width 392 height 53
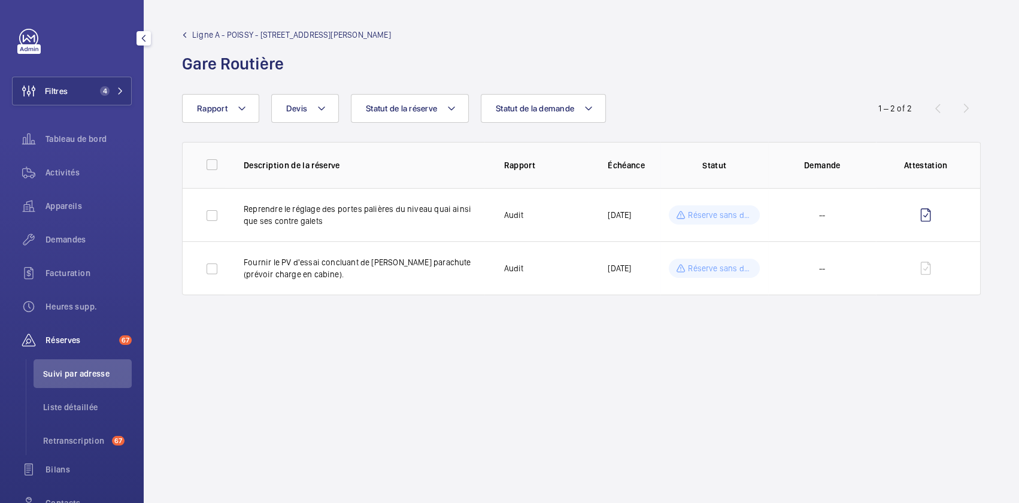
click at [189, 37] on link "Ligne A - POISSY - 14 Place Georges Pompidou" at bounding box center [286, 35] width 209 height 12
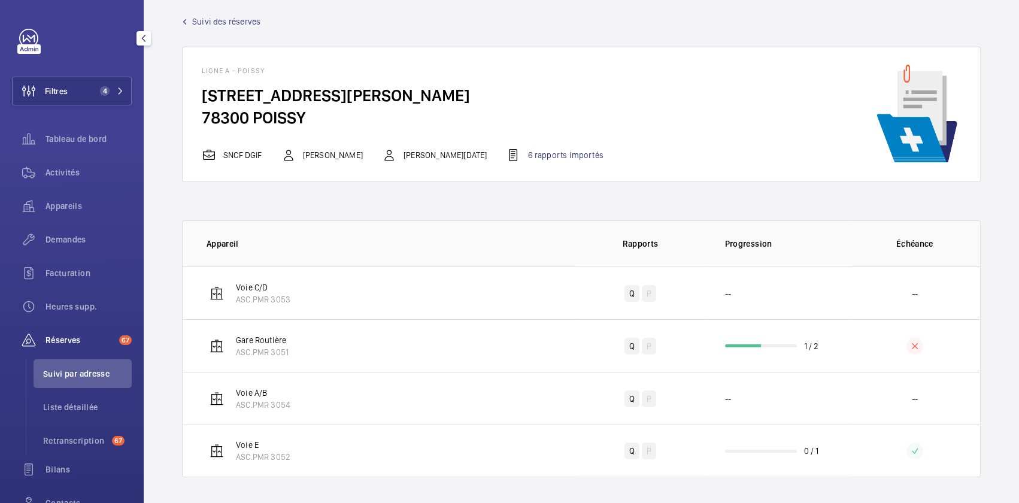
scroll to position [16, 0]
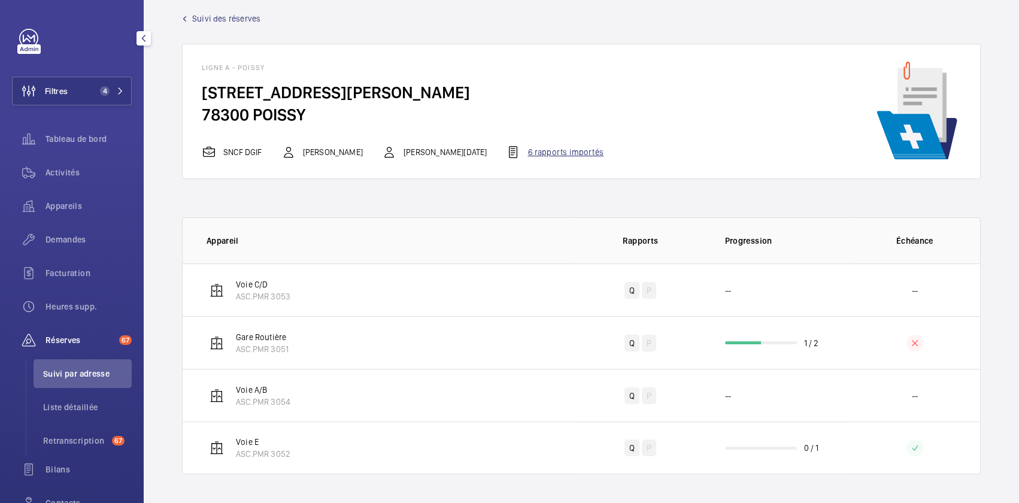
click at [551, 153] on div "6 rapports importés" at bounding box center [554, 152] width 97 height 14
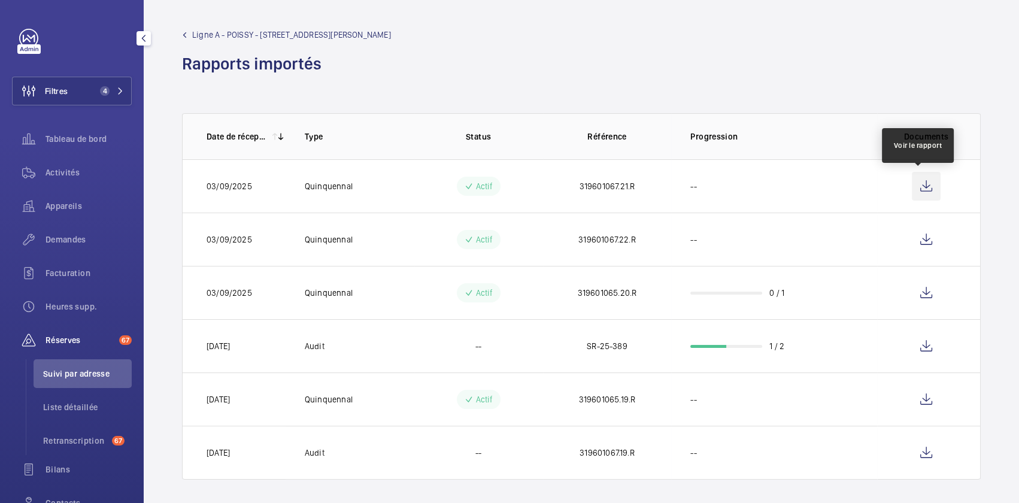
click at [919, 182] on wm-front-icon-button at bounding box center [926, 186] width 29 height 29
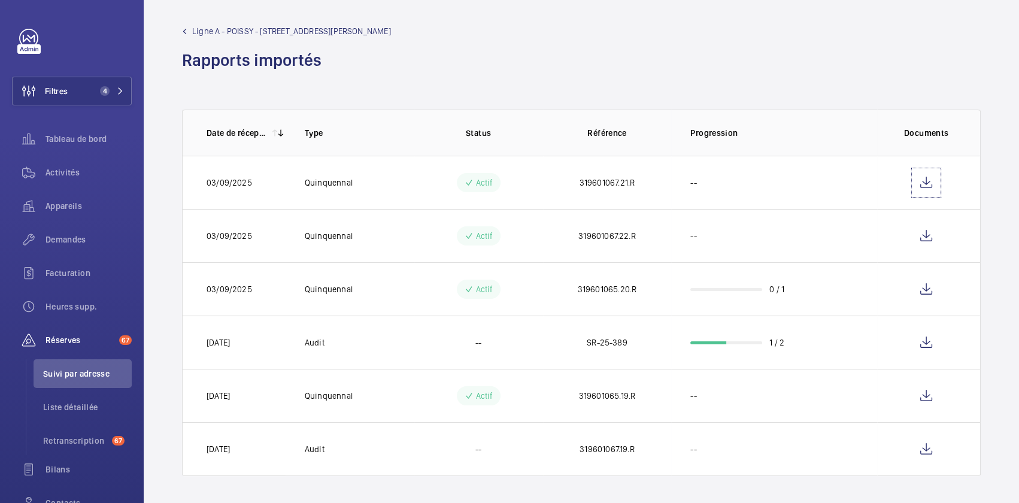
scroll to position [5, 0]
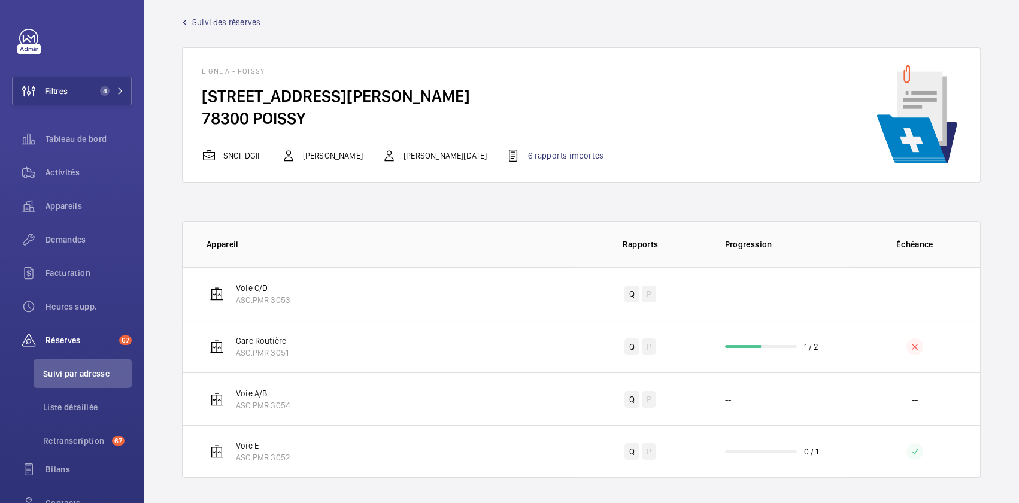
scroll to position [16, 0]
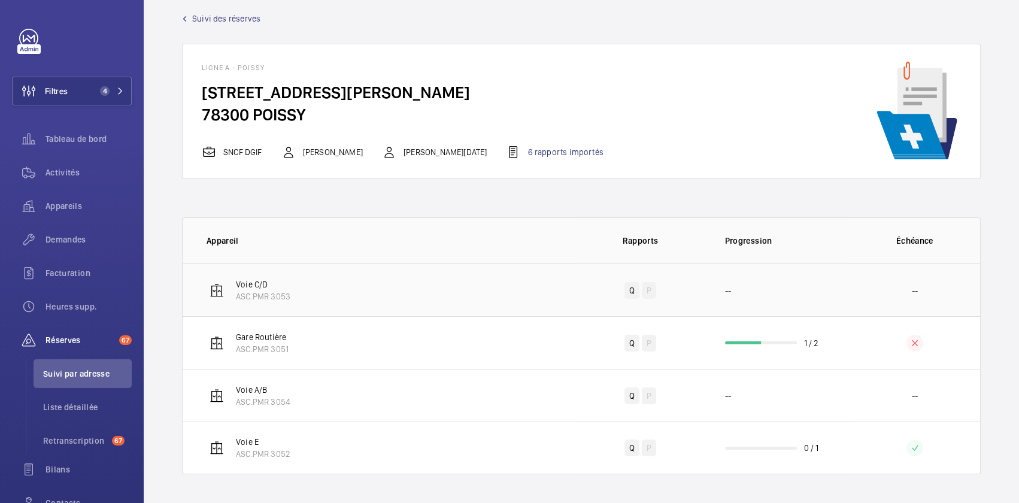
click at [500, 295] on td "Voie C/D ASC.PMR 3053" at bounding box center [379, 289] width 392 height 53
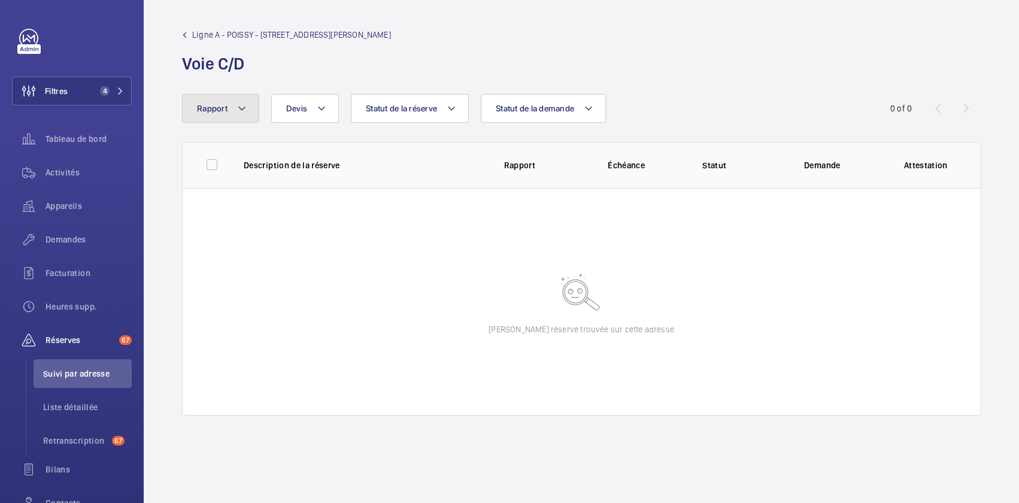
click at [206, 114] on button "Rapport" at bounding box center [220, 108] width 77 height 29
click at [218, 122] on button "Rapport" at bounding box center [220, 108] width 77 height 29
click at [194, 22] on wm-front-admin-header "Ligne A - POISSY - 14 Place Georges Pompidou Voie C/D" at bounding box center [581, 47] width 875 height 94
click at [194, 40] on span "Ligne A - POISSY - 14 Place Georges Pompidou" at bounding box center [291, 35] width 199 height 12
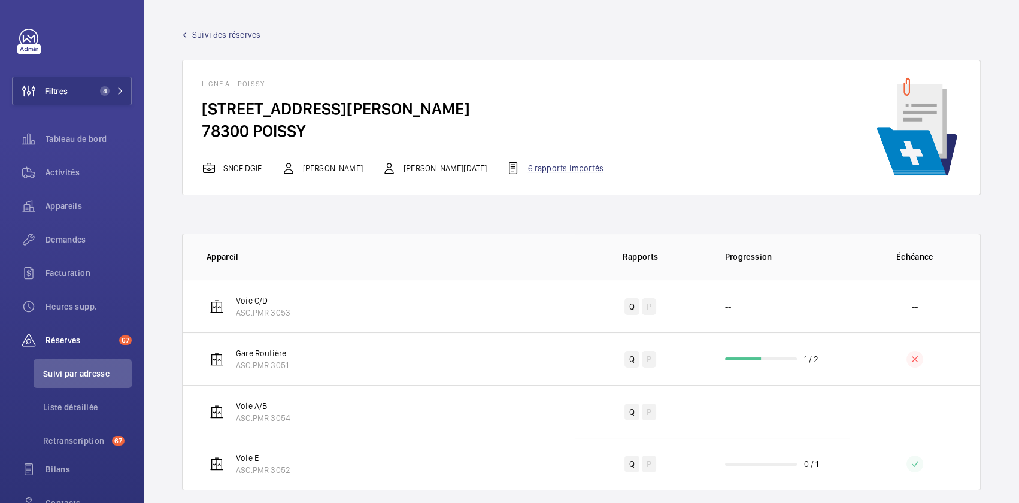
click at [530, 165] on div "6 rapports importés" at bounding box center [554, 168] width 97 height 14
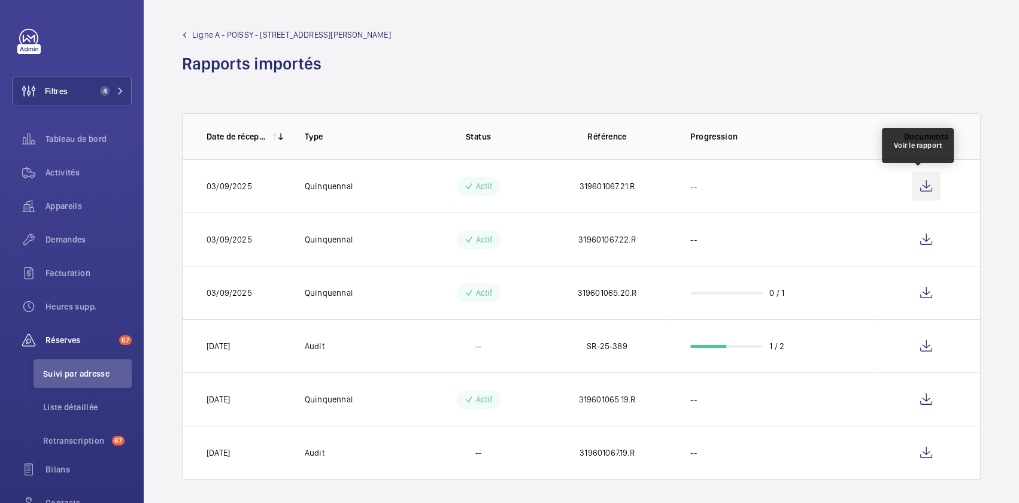
click at [919, 177] on wm-front-icon-button at bounding box center [926, 186] width 29 height 29
click at [785, 345] on td "1 / 2" at bounding box center [774, 345] width 206 height 53
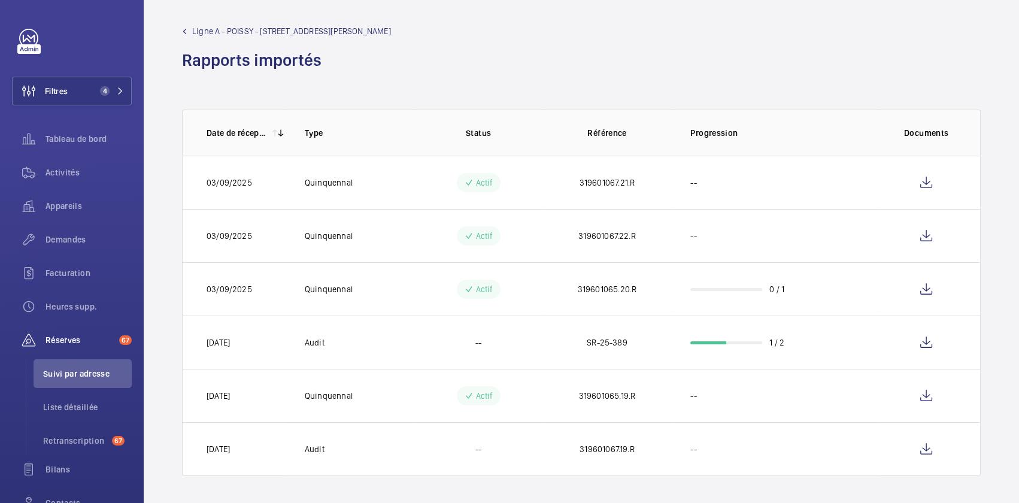
scroll to position [5, 0]
click at [671, 186] on td "--" at bounding box center [774, 180] width 206 height 53
click at [86, 409] on span "Liste détaillée" at bounding box center [87, 407] width 89 height 12
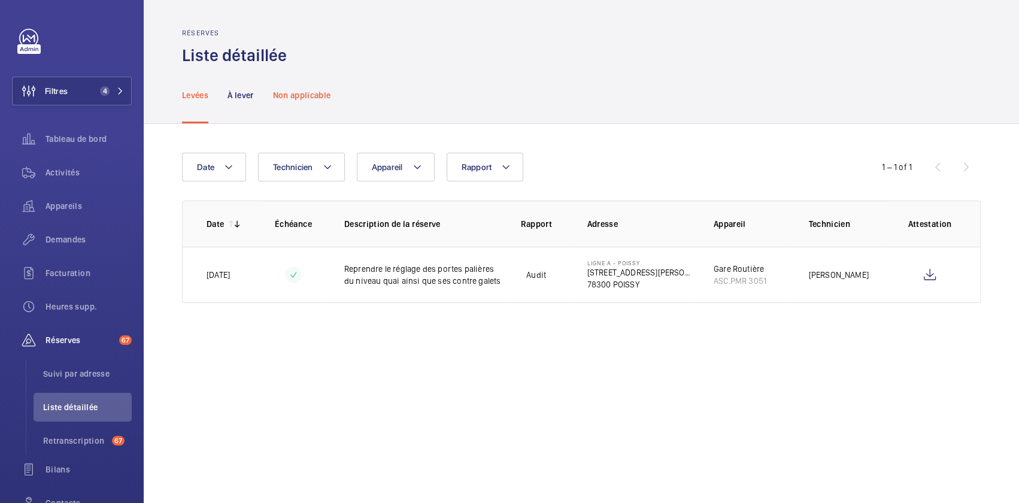
click at [283, 99] on p "Non applicable" at bounding box center [302, 95] width 58 height 12
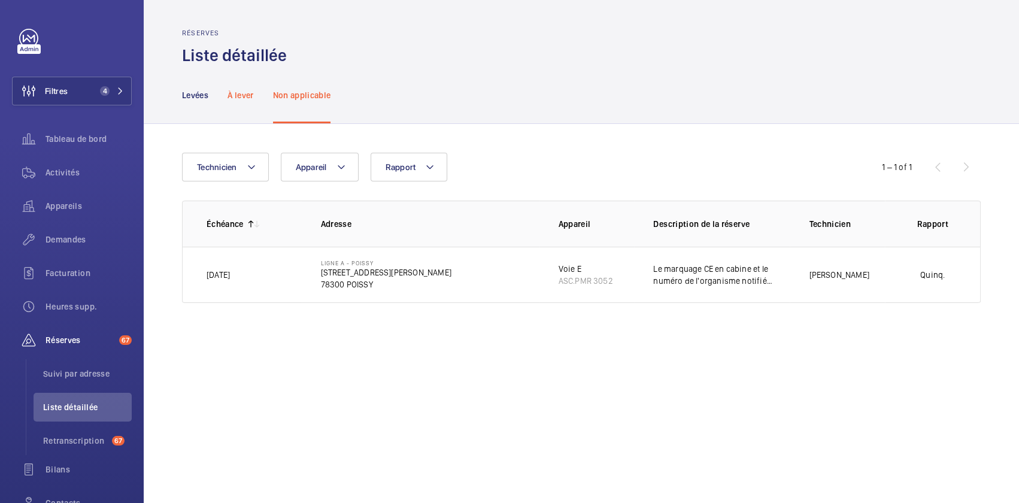
click at [234, 96] on p "À lever" at bounding box center [240, 95] width 26 height 12
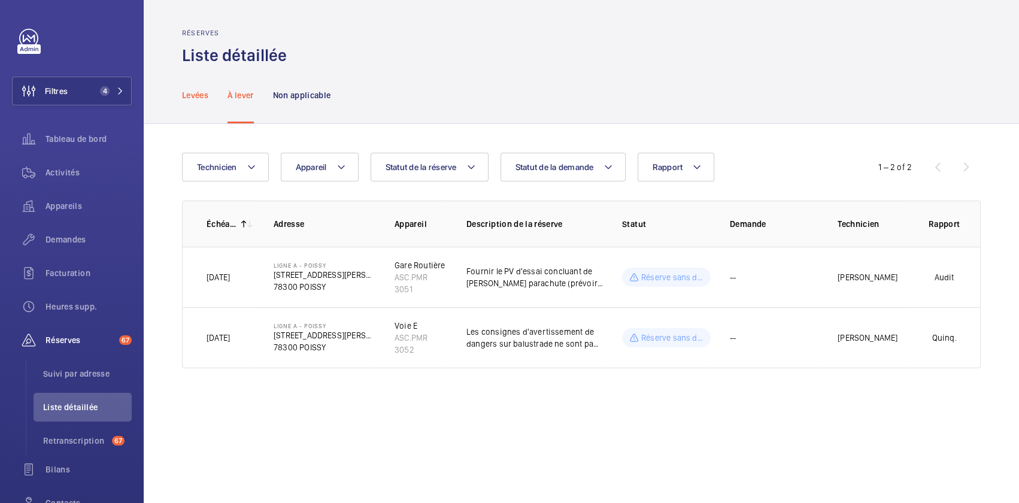
click at [190, 105] on div "Levées" at bounding box center [195, 94] width 26 height 57
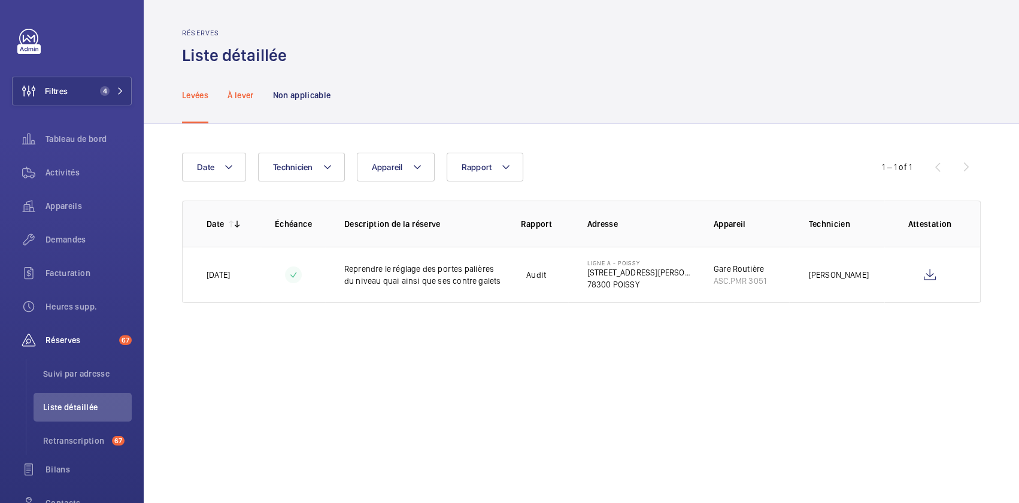
click at [248, 113] on div "À lever" at bounding box center [240, 94] width 26 height 57
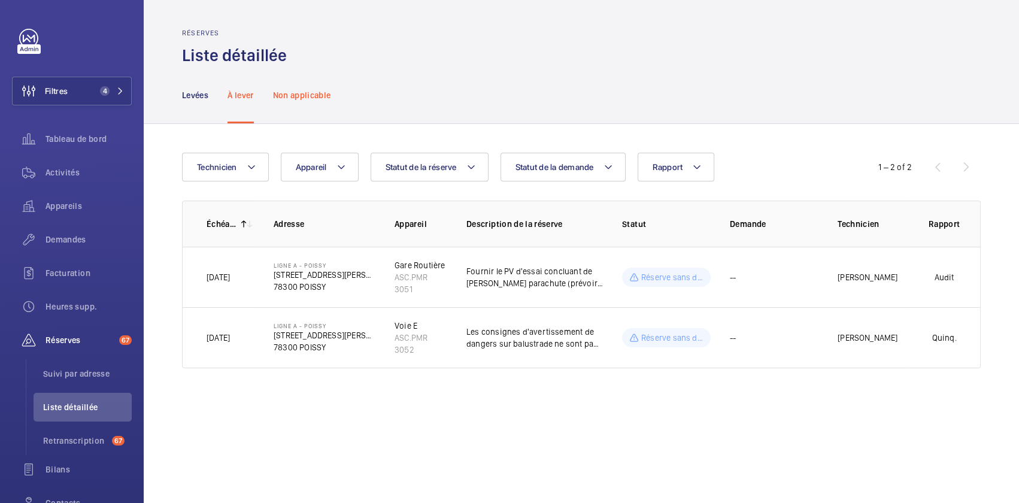
click at [324, 95] on p "Non applicable" at bounding box center [302, 95] width 58 height 12
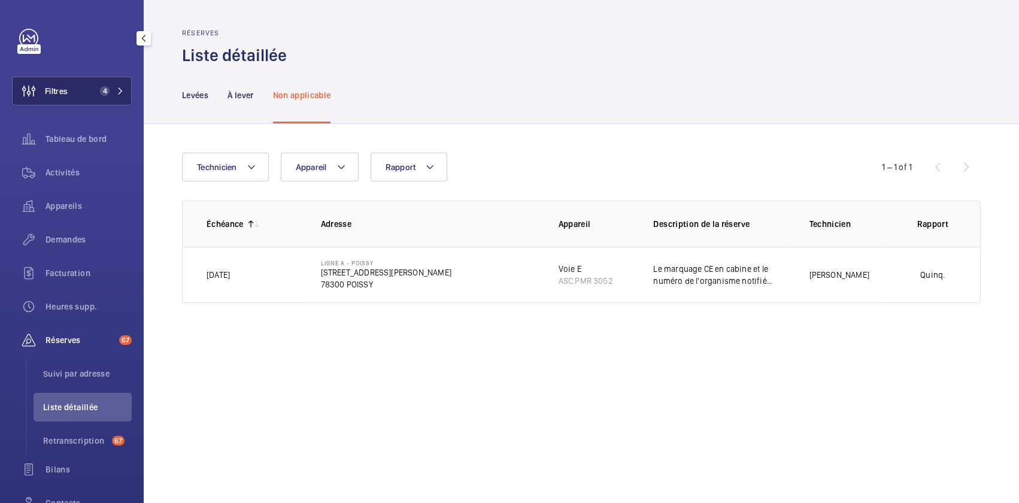
click at [102, 87] on span "4" at bounding box center [105, 91] width 10 height 10
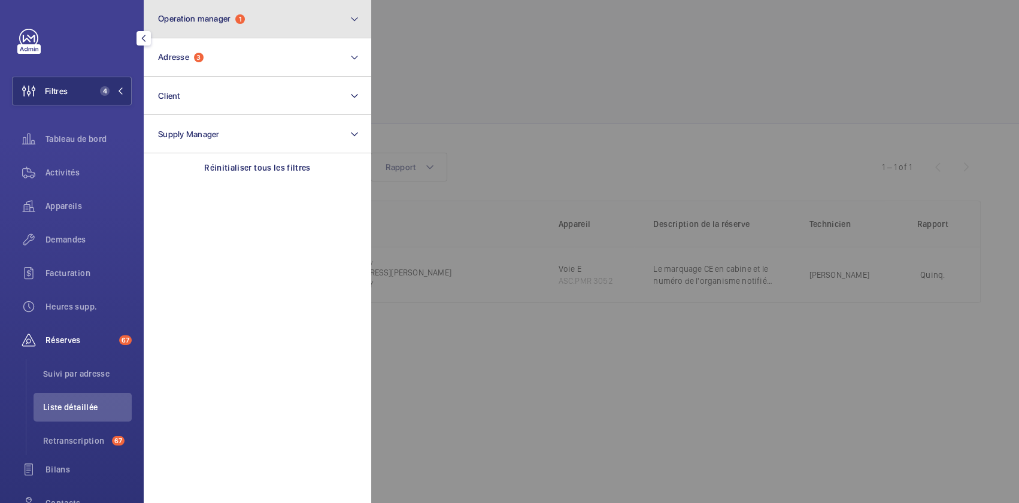
click at [228, 14] on span "Operation manager" at bounding box center [194, 19] width 72 height 10
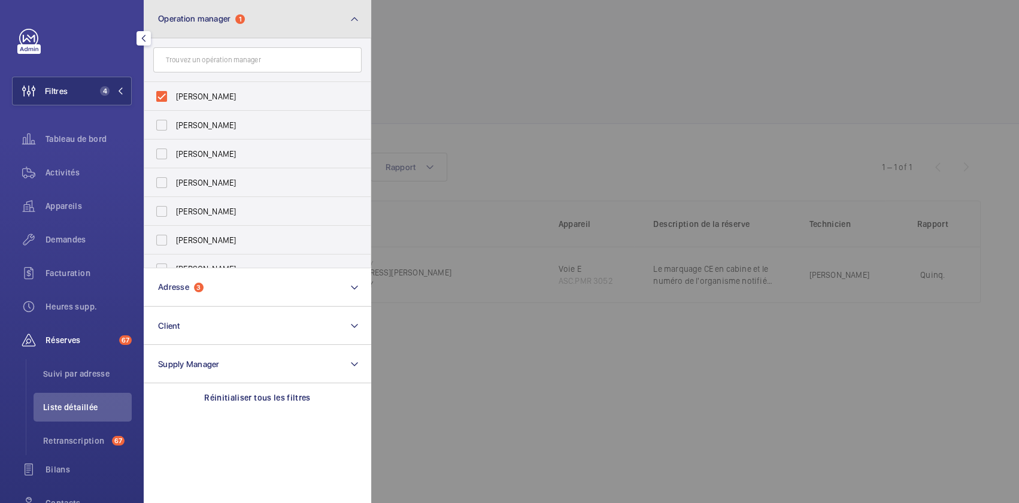
click at [229, 14] on span "Operation manager" at bounding box center [194, 19] width 72 height 10
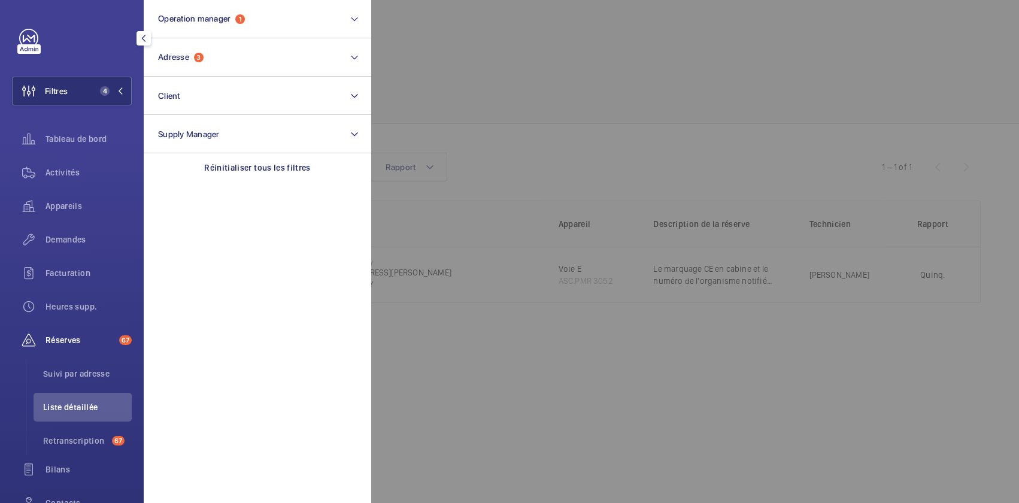
click at [584, 140] on div at bounding box center [880, 251] width 1019 height 503
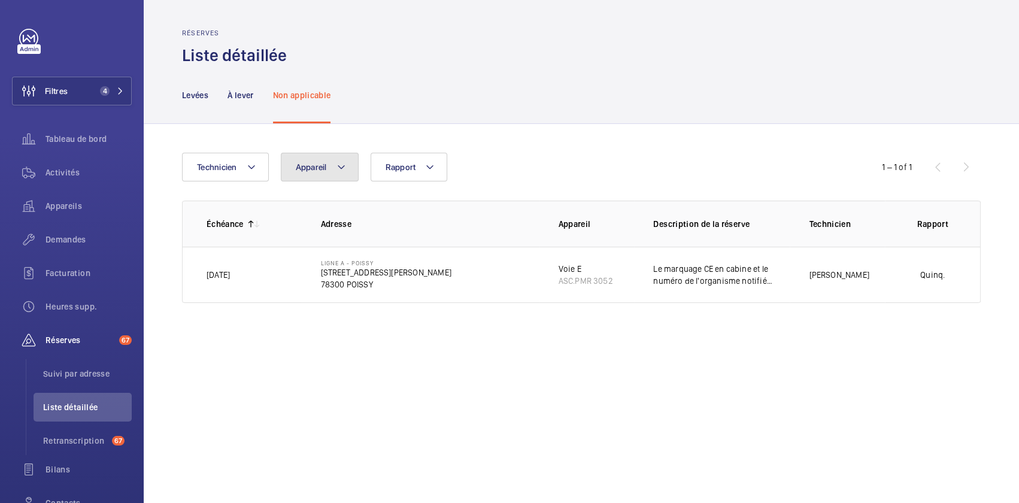
click at [306, 166] on span "Appareil" at bounding box center [311, 167] width 31 height 10
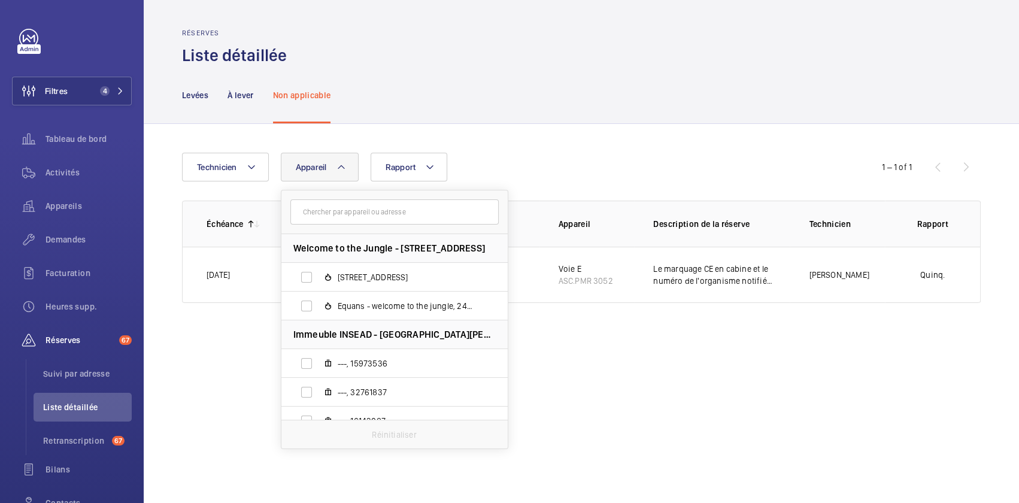
click at [391, 104] on div "Levées À lever Non applicable" at bounding box center [581, 94] width 798 height 57
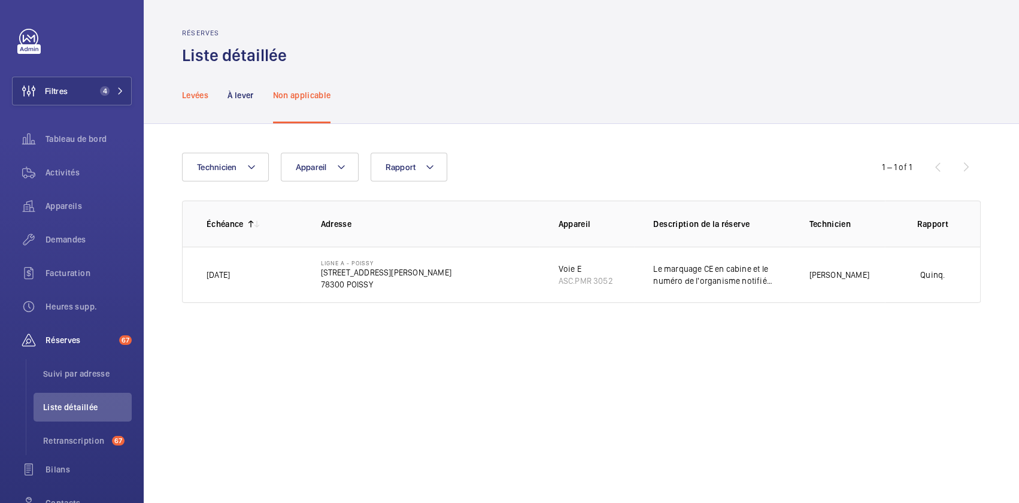
click at [204, 103] on div "Levées" at bounding box center [195, 94] width 26 height 57
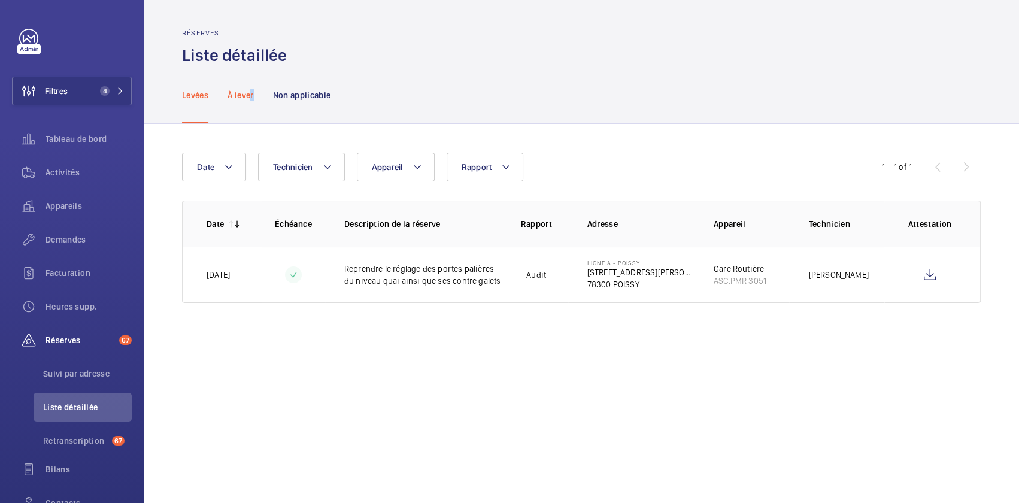
click at [251, 102] on div "À lever" at bounding box center [240, 94] width 26 height 57
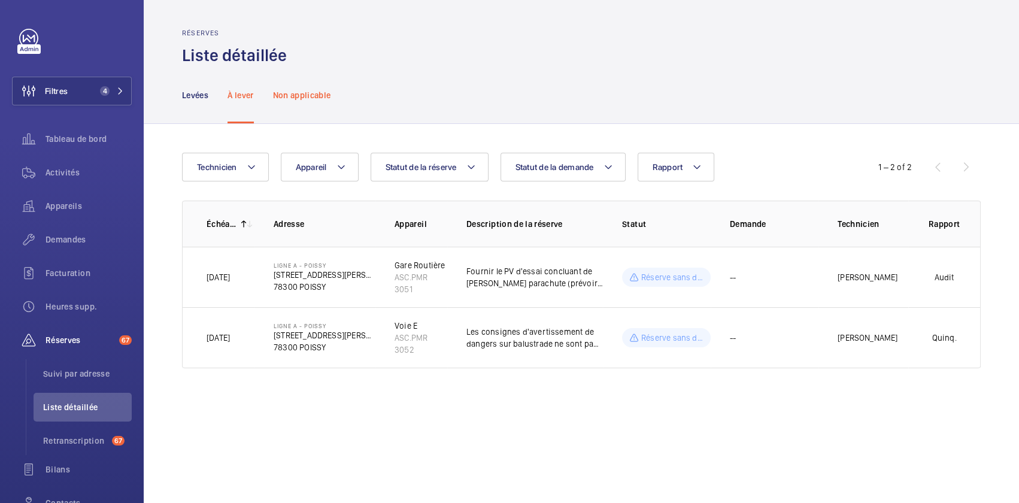
click at [331, 109] on div "Non applicable" at bounding box center [302, 94] width 58 height 57
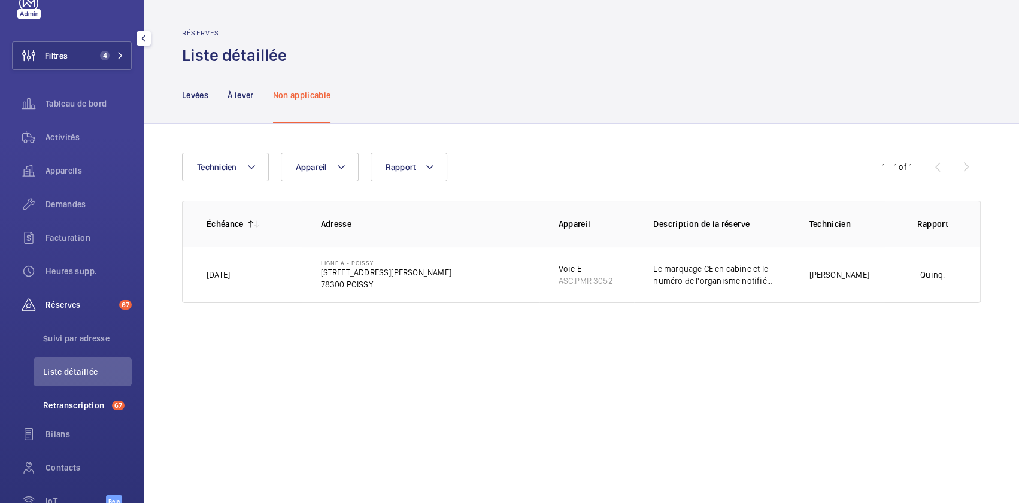
scroll to position [54, 0]
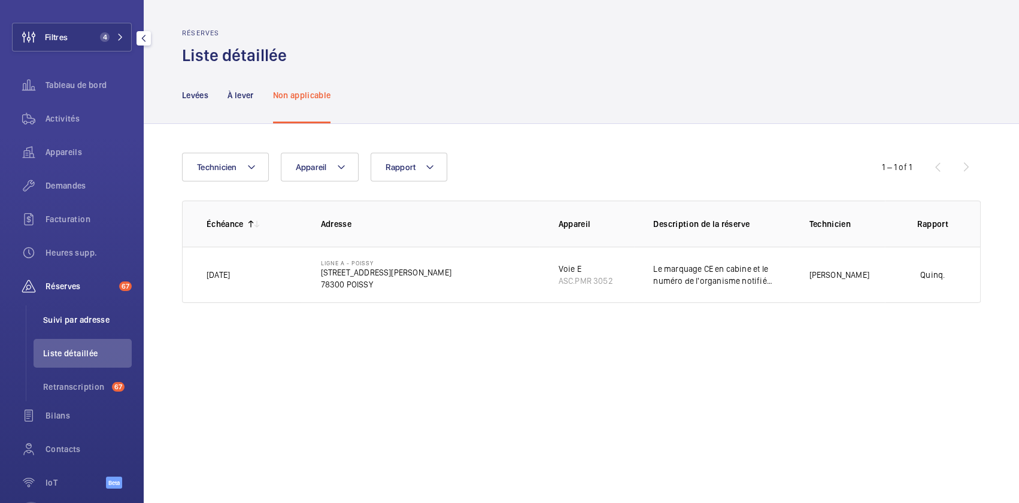
click at [84, 327] on li "Suivi par adresse" at bounding box center [83, 319] width 98 height 29
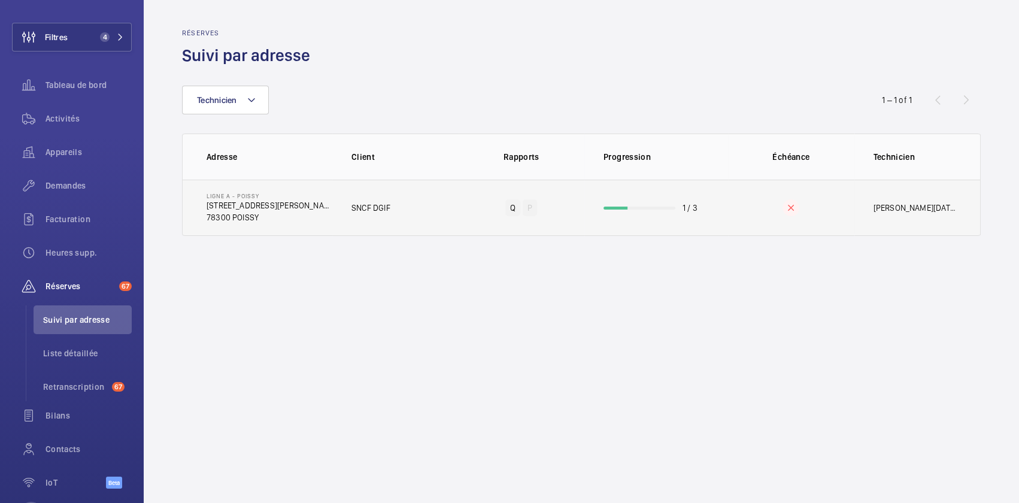
click at [294, 215] on p "78300 POISSY" at bounding box center [269, 217] width 126 height 12
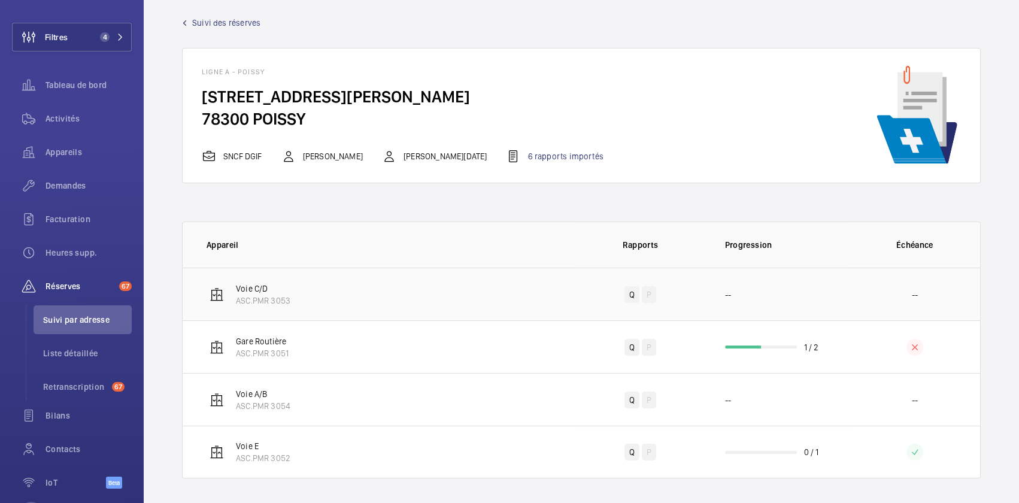
scroll to position [16, 0]
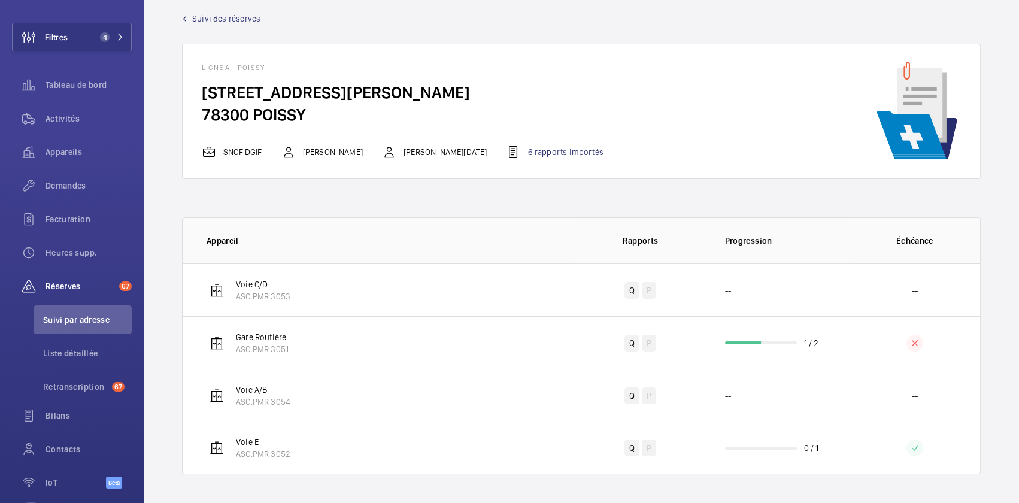
click at [368, 247] on th "Appareil" at bounding box center [379, 240] width 392 height 46
click at [419, 395] on td "Voie A/B ASC.PMR 3054" at bounding box center [379, 395] width 392 height 53
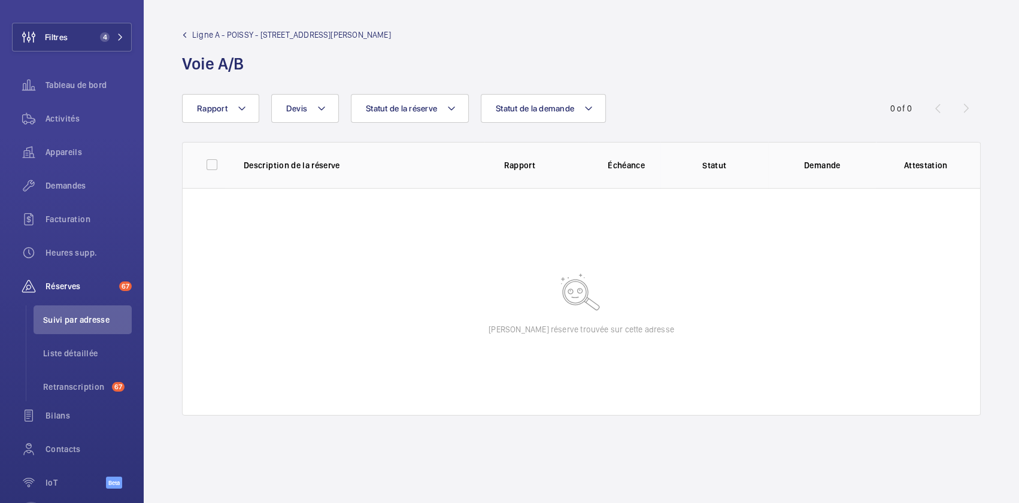
click at [332, 180] on th "Description de la réserve" at bounding box center [354, 165] width 260 height 46
click at [394, 120] on button "Statut de la réserve" at bounding box center [410, 108] width 118 height 29
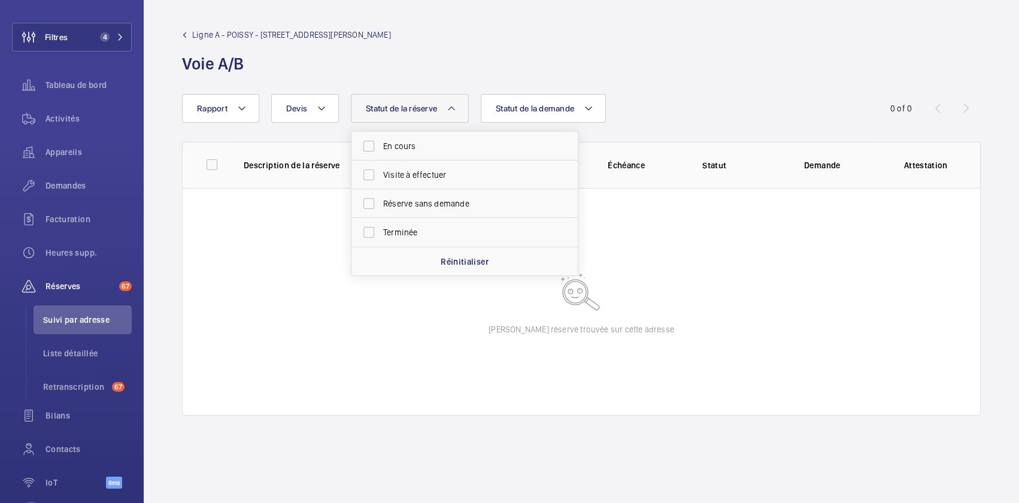
click at [394, 119] on button "Statut de la réserve" at bounding box center [410, 108] width 118 height 29
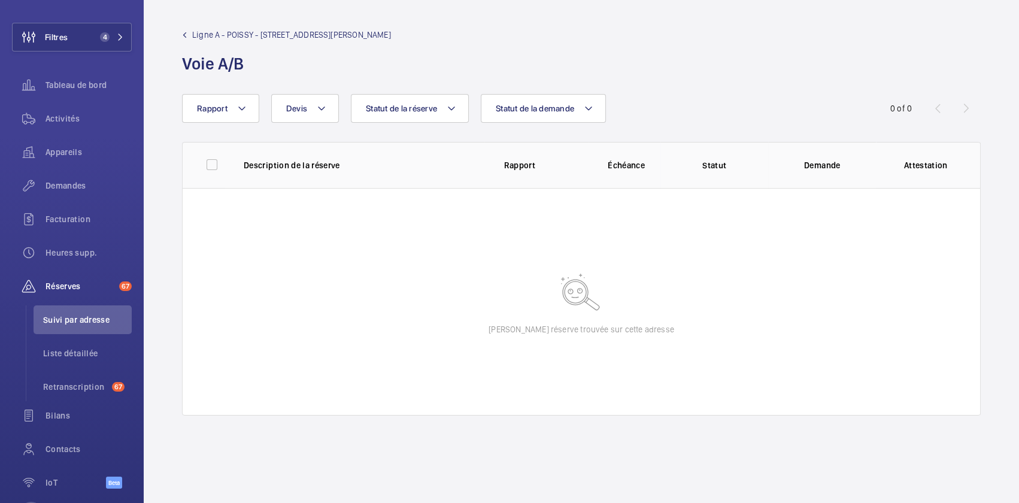
click at [479, 105] on div "Rapport Statut de la demande Statut de la réserve Devis" at bounding box center [509, 108] width 655 height 29
click at [506, 114] on button "Statut de la demande" at bounding box center [543, 108] width 125 height 29
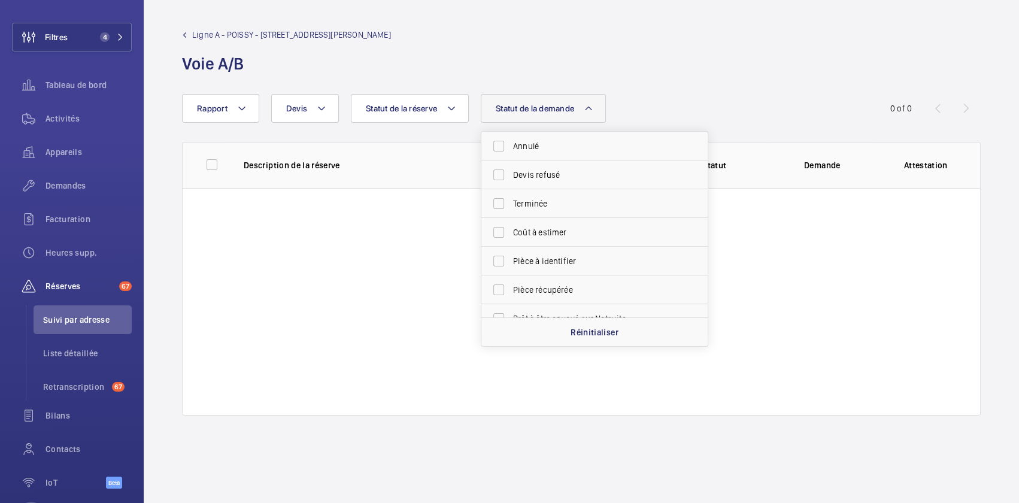
click at [506, 114] on button "Statut de la demande" at bounding box center [543, 108] width 125 height 29
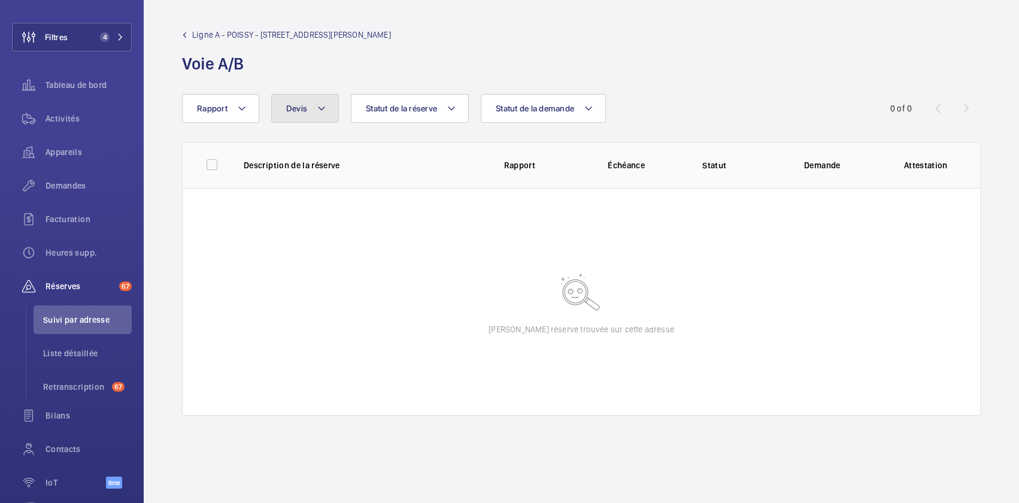
click at [317, 114] on mat-icon at bounding box center [322, 108] width 10 height 14
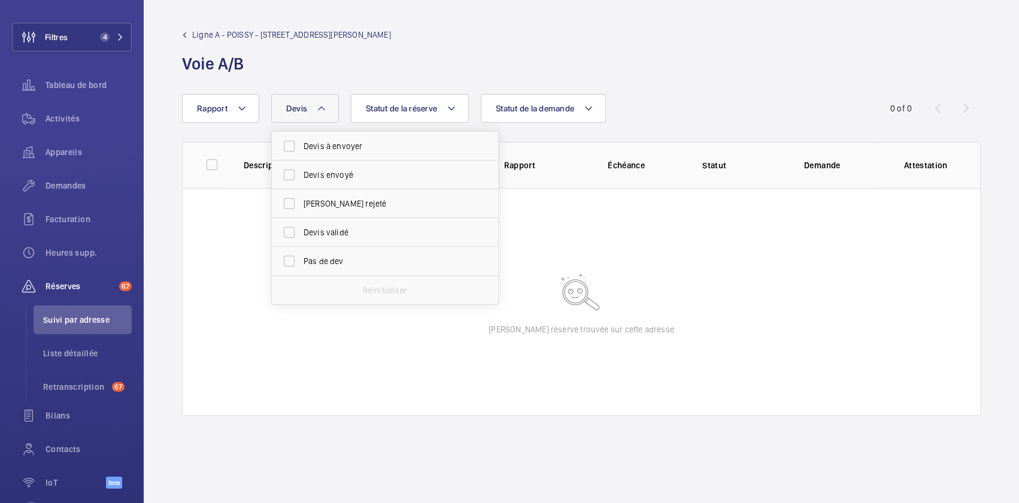
click at [317, 114] on mat-icon at bounding box center [322, 108] width 10 height 14
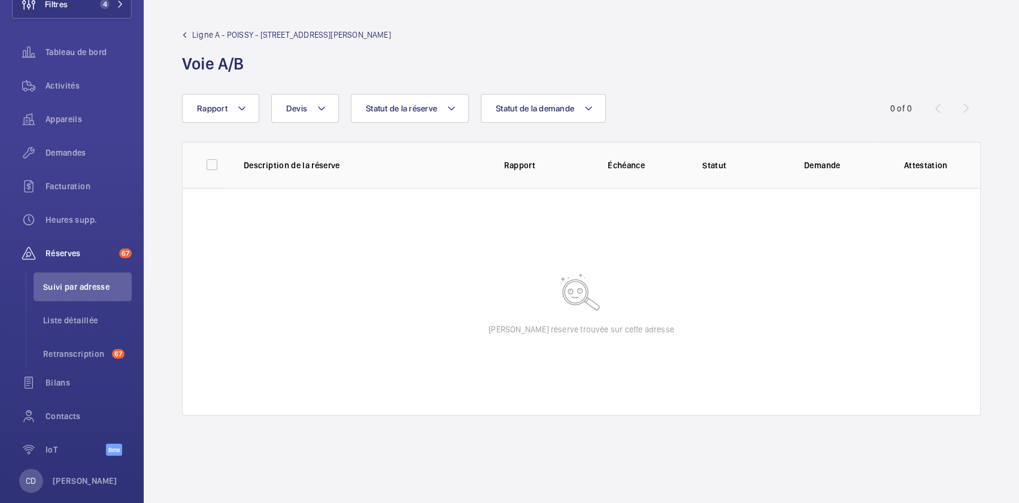
scroll to position [105, 0]
